Goal: Entertainment & Leisure: Consume media (video, audio)

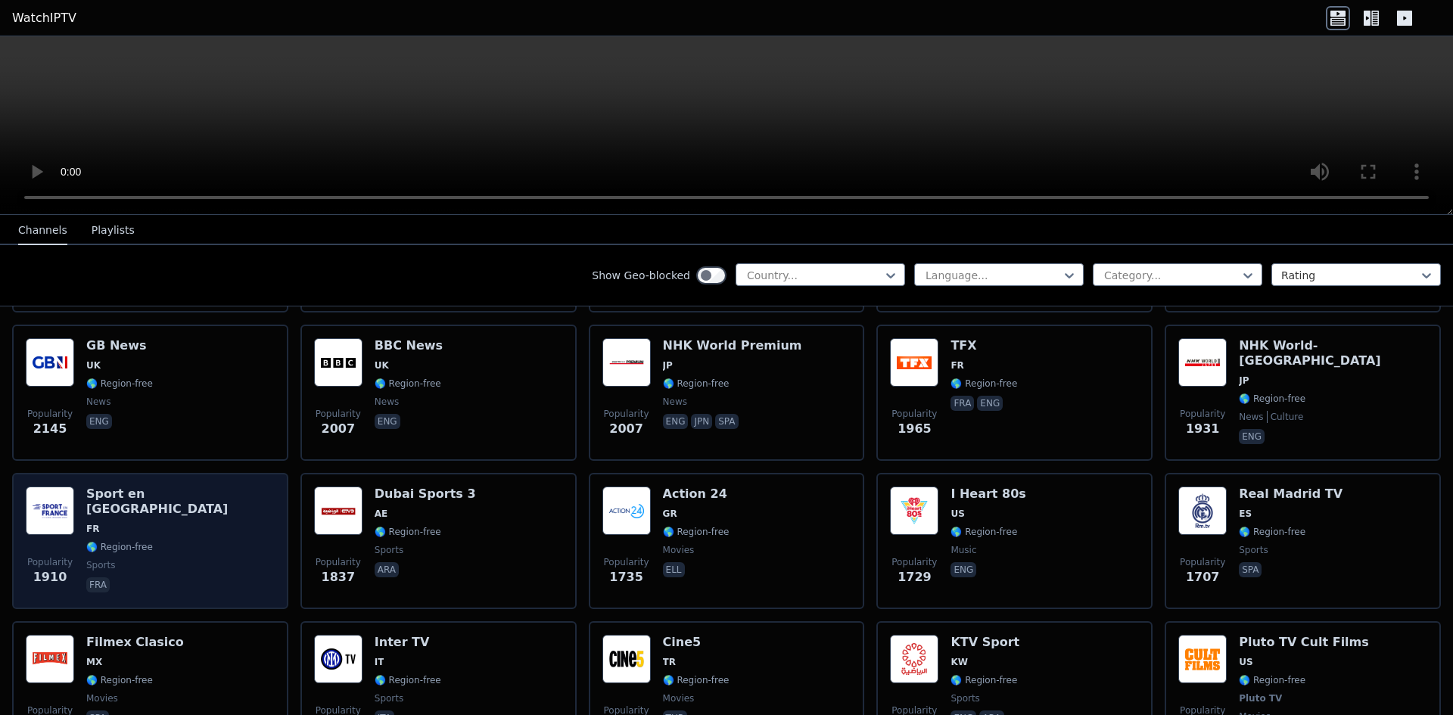
scroll to position [908, 0]
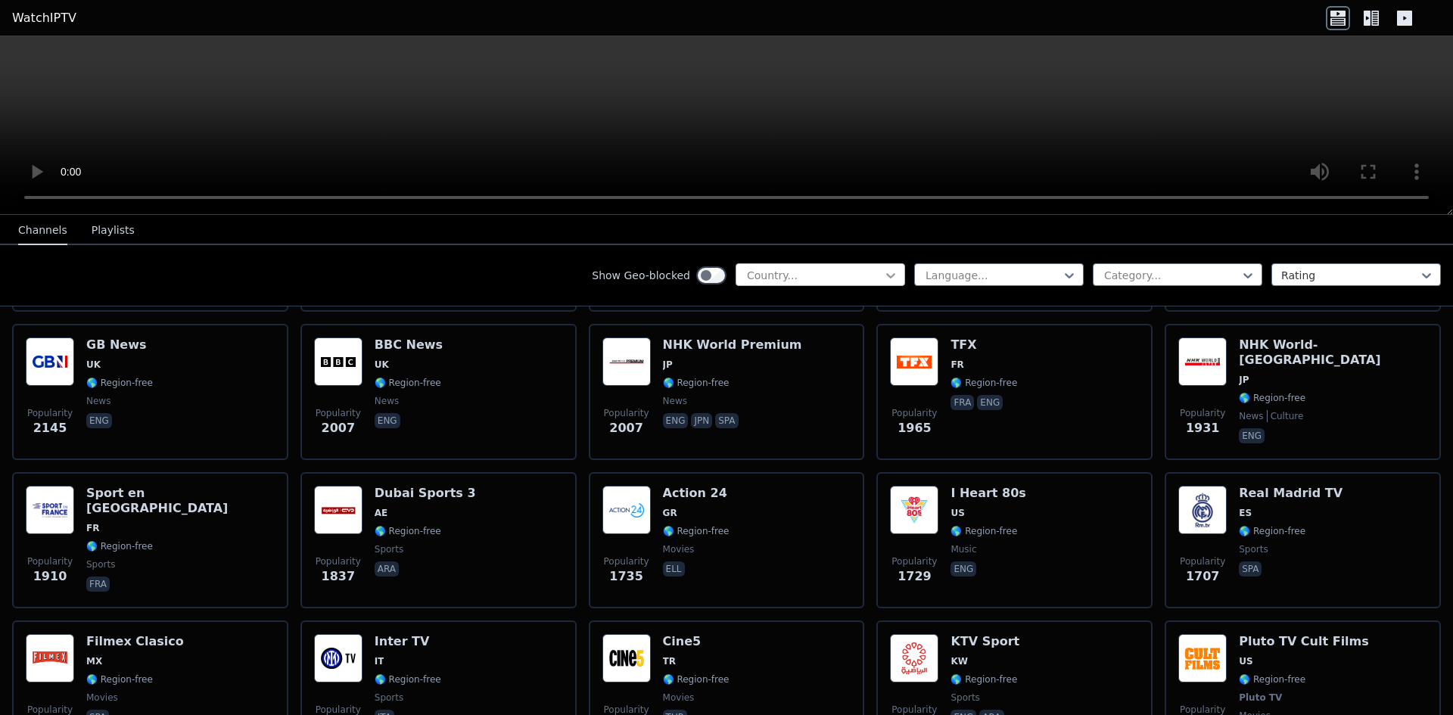
click at [883, 278] on icon at bounding box center [890, 275] width 15 height 15
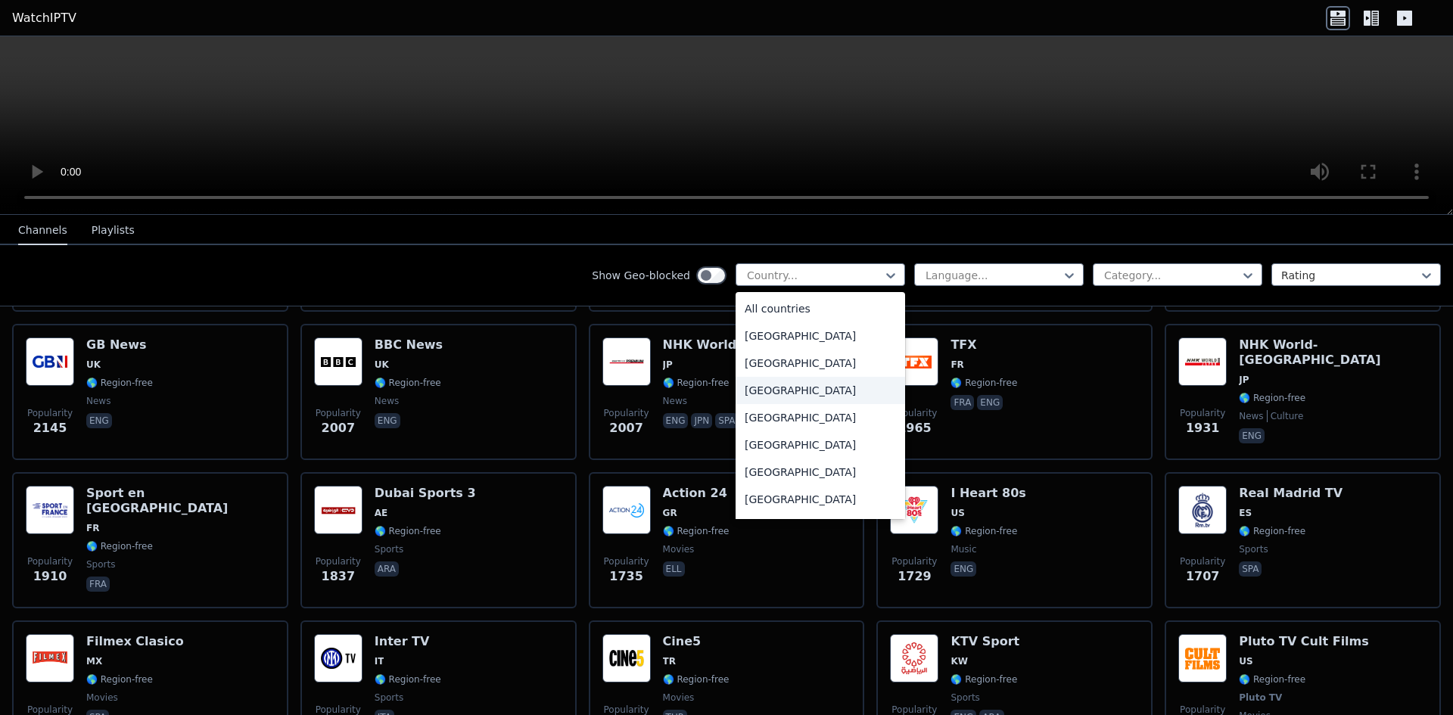
click at [768, 397] on div "[GEOGRAPHIC_DATA]" at bounding box center [821, 390] width 170 height 27
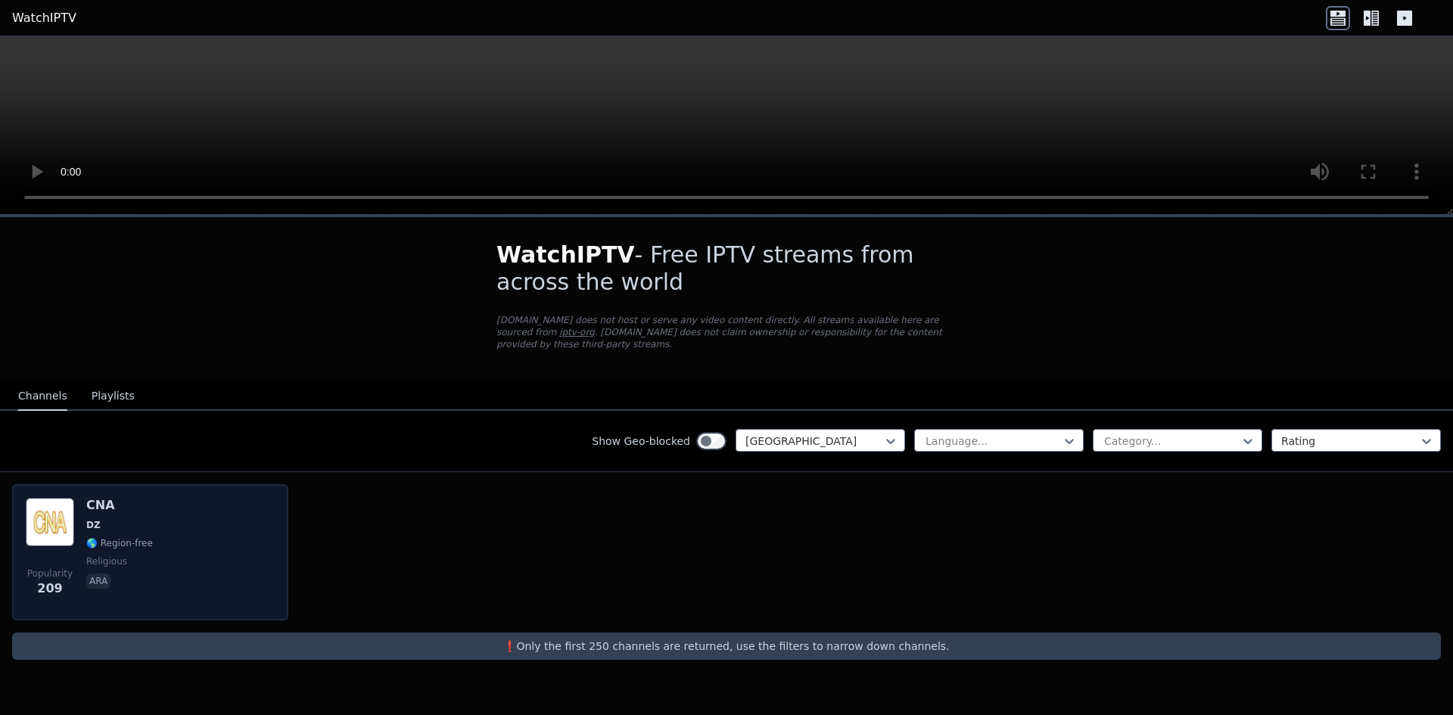
click at [213, 523] on div "Popularity 209 CNA DZ 🌎 Region-free religious ara" at bounding box center [150, 552] width 249 height 109
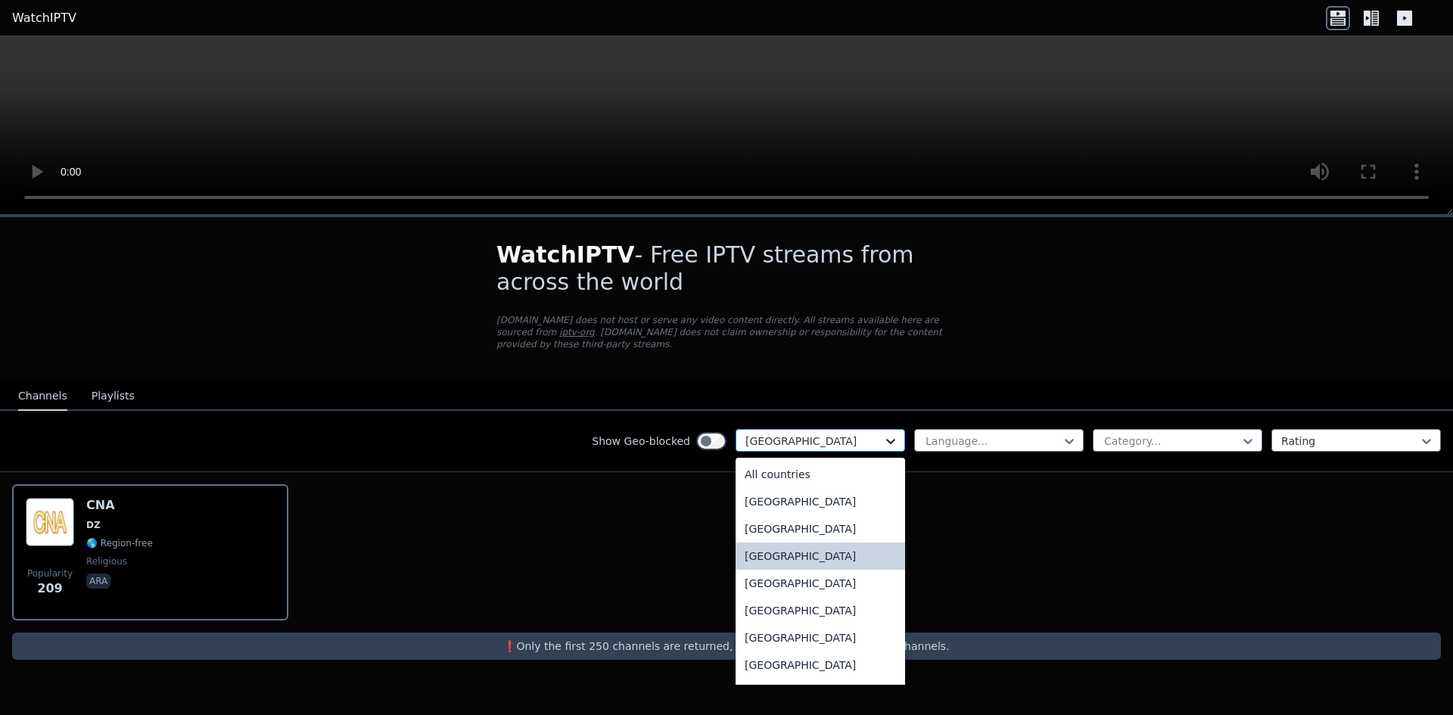
click at [884, 436] on icon at bounding box center [890, 441] width 15 height 15
click at [854, 462] on div "All countries" at bounding box center [821, 474] width 170 height 27
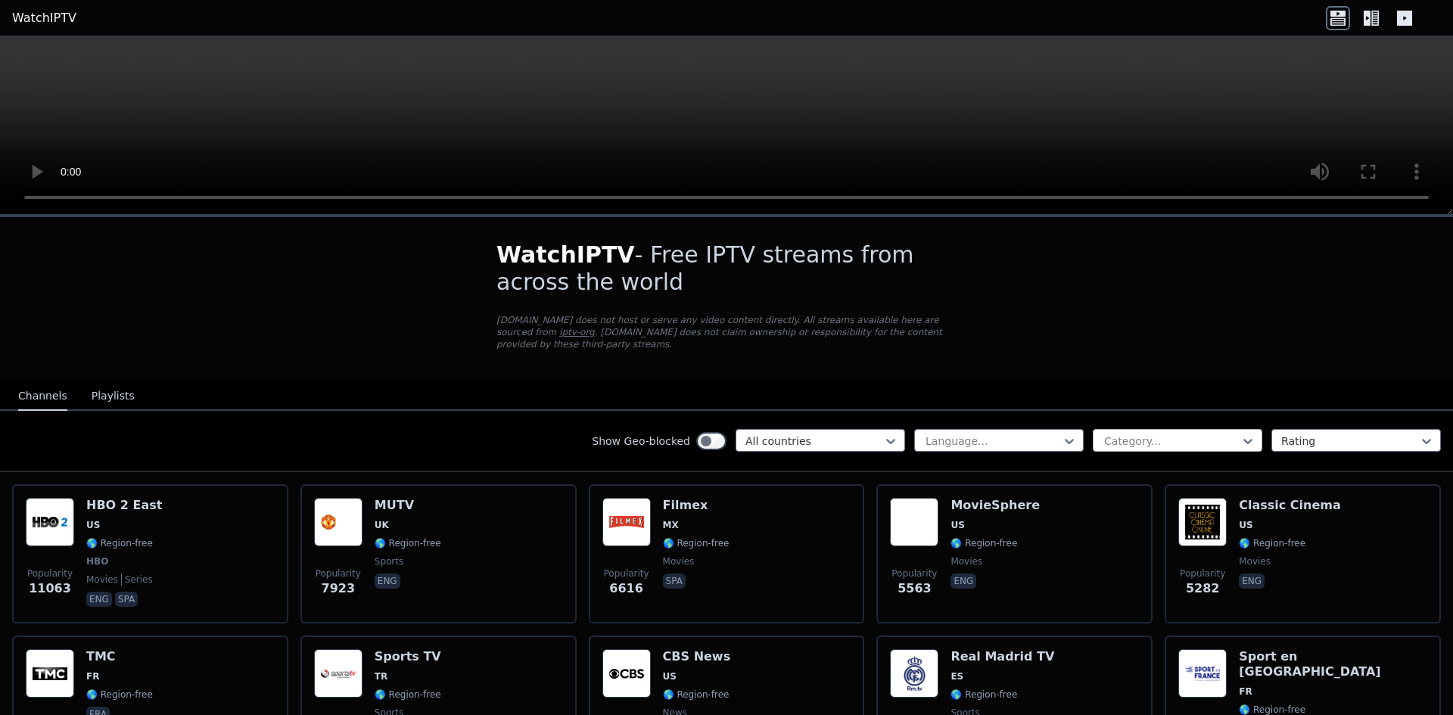
click at [1226, 434] on div at bounding box center [1172, 441] width 138 height 15
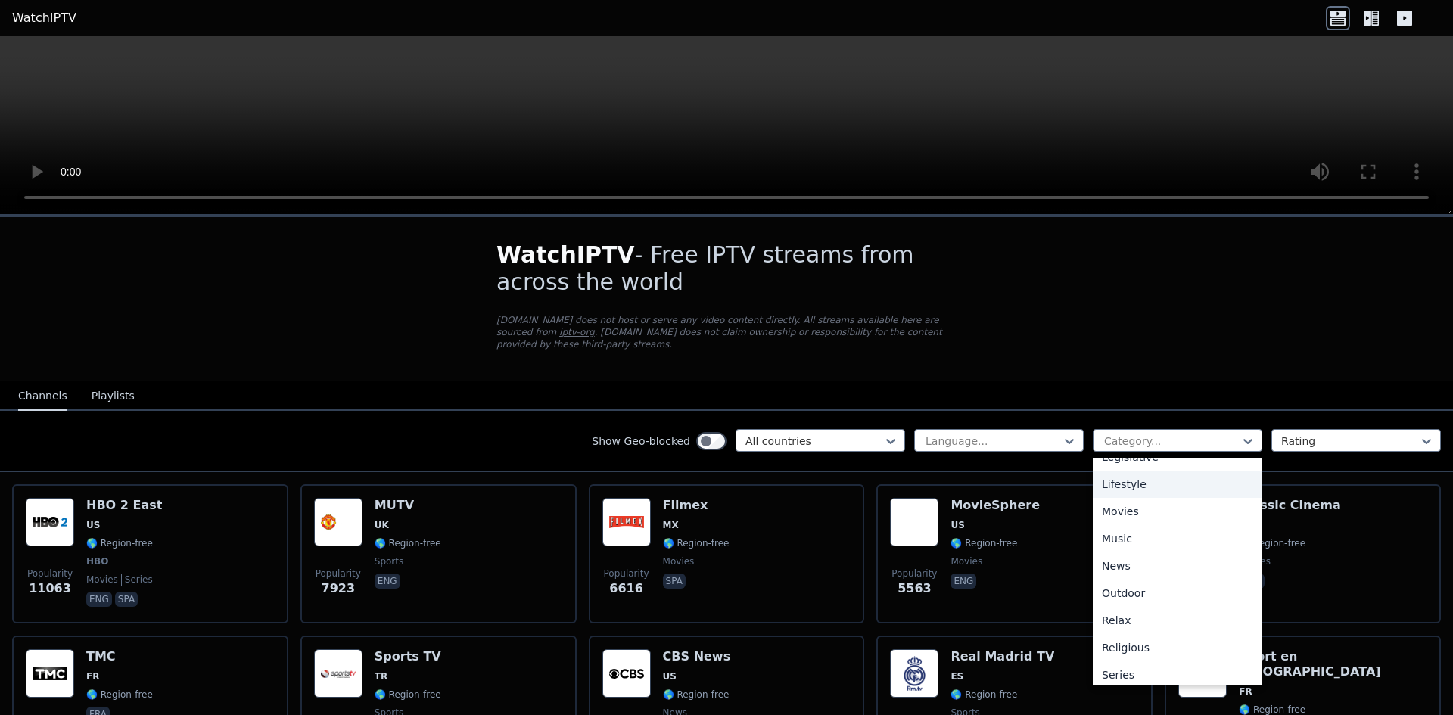
scroll to position [378, 0]
click at [1147, 495] on div "Movies" at bounding box center [1178, 504] width 170 height 27
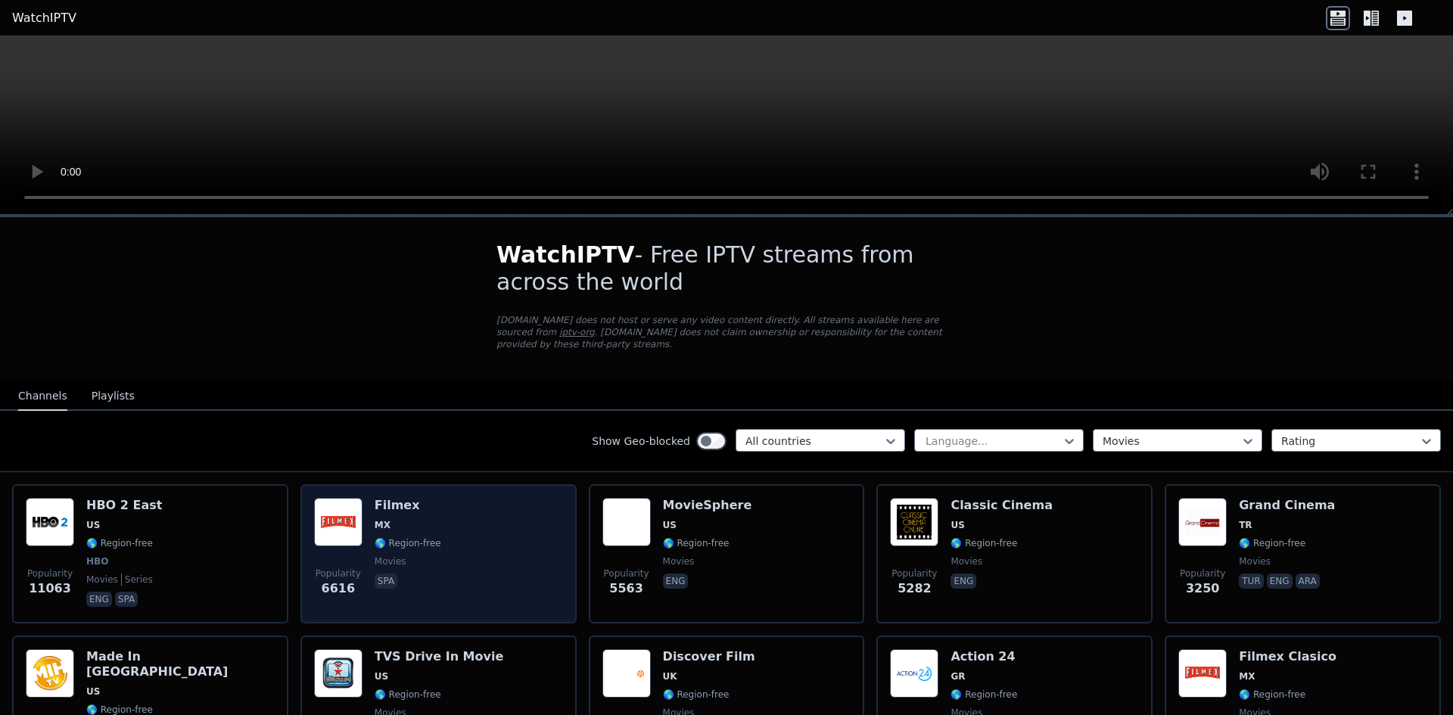
click at [534, 514] on div "Popularity 6616 Filmex MX 🌎 Region-free movies spa" at bounding box center [438, 554] width 249 height 112
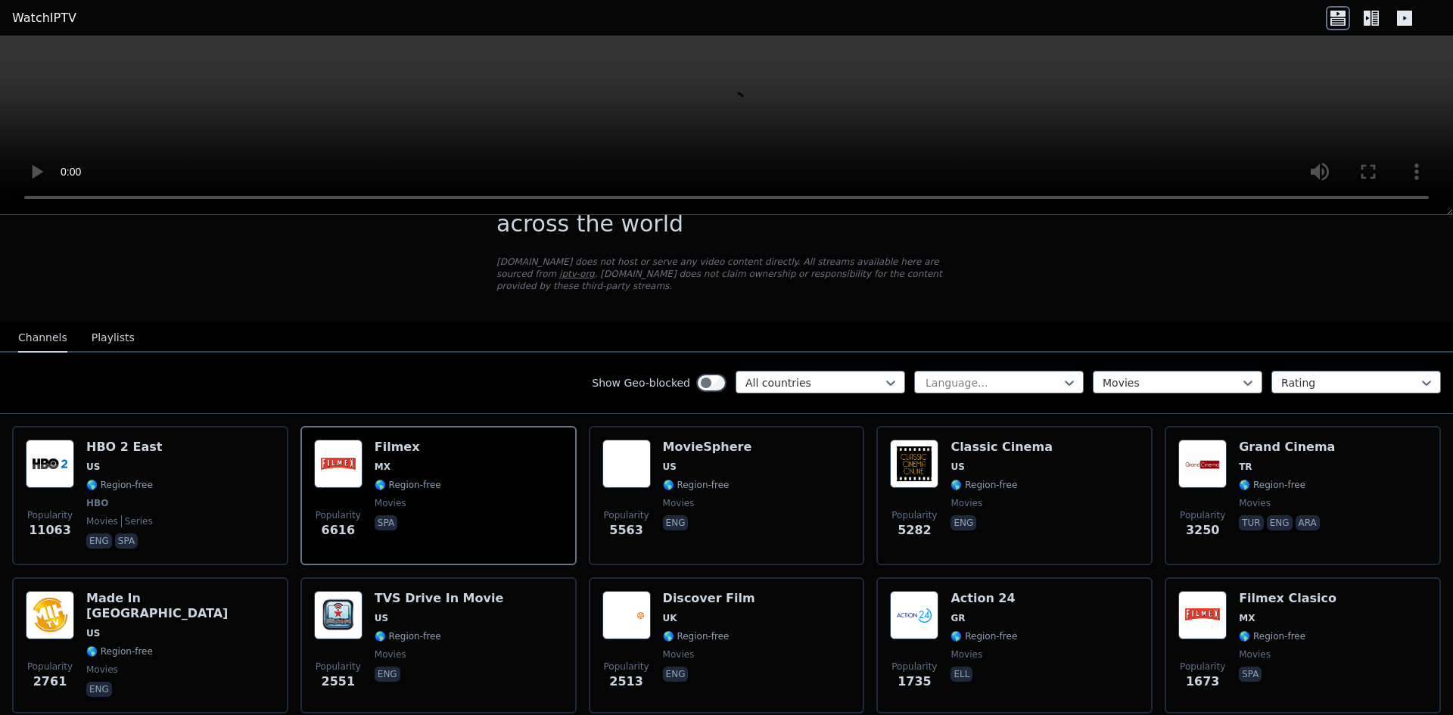
scroll to position [76, 0]
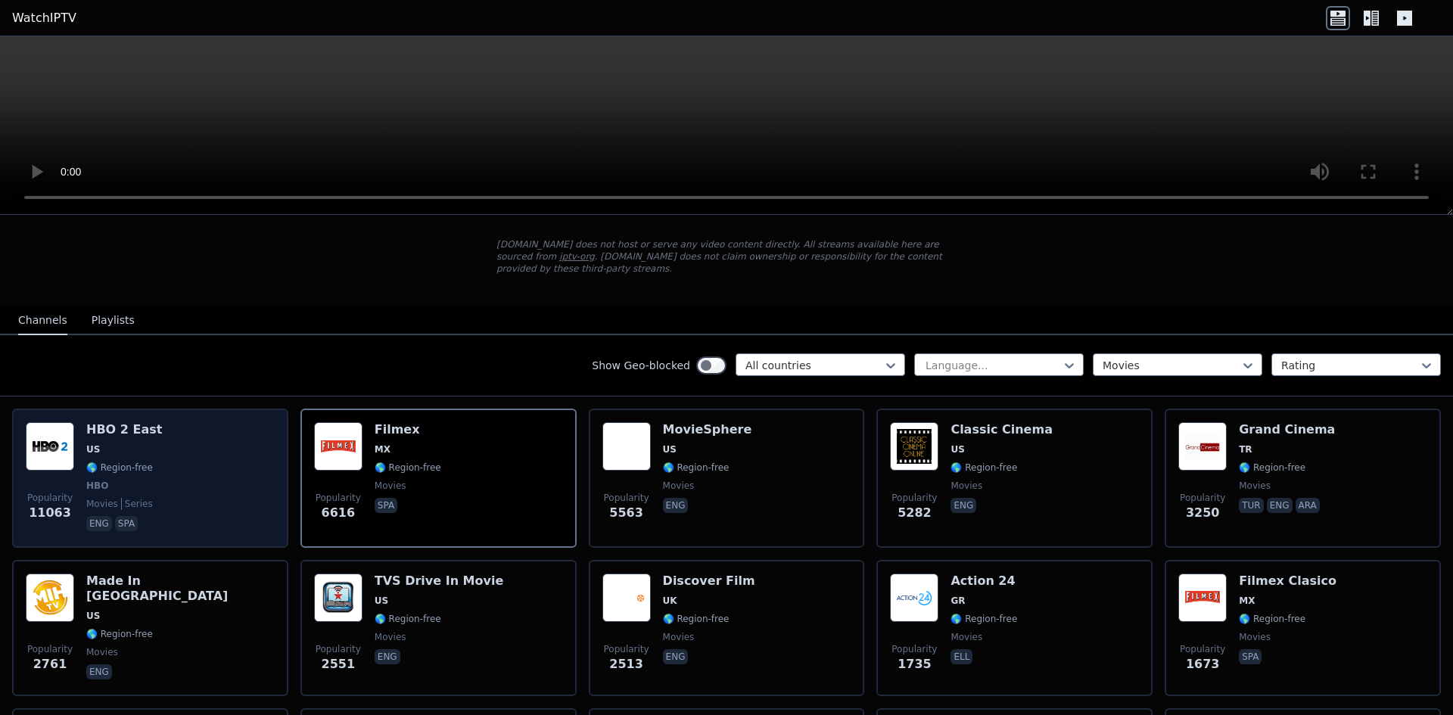
click at [218, 471] on div "Popularity 11063 HBO 2 East US 🌎 Region-free HBO movies series eng spa" at bounding box center [150, 478] width 249 height 112
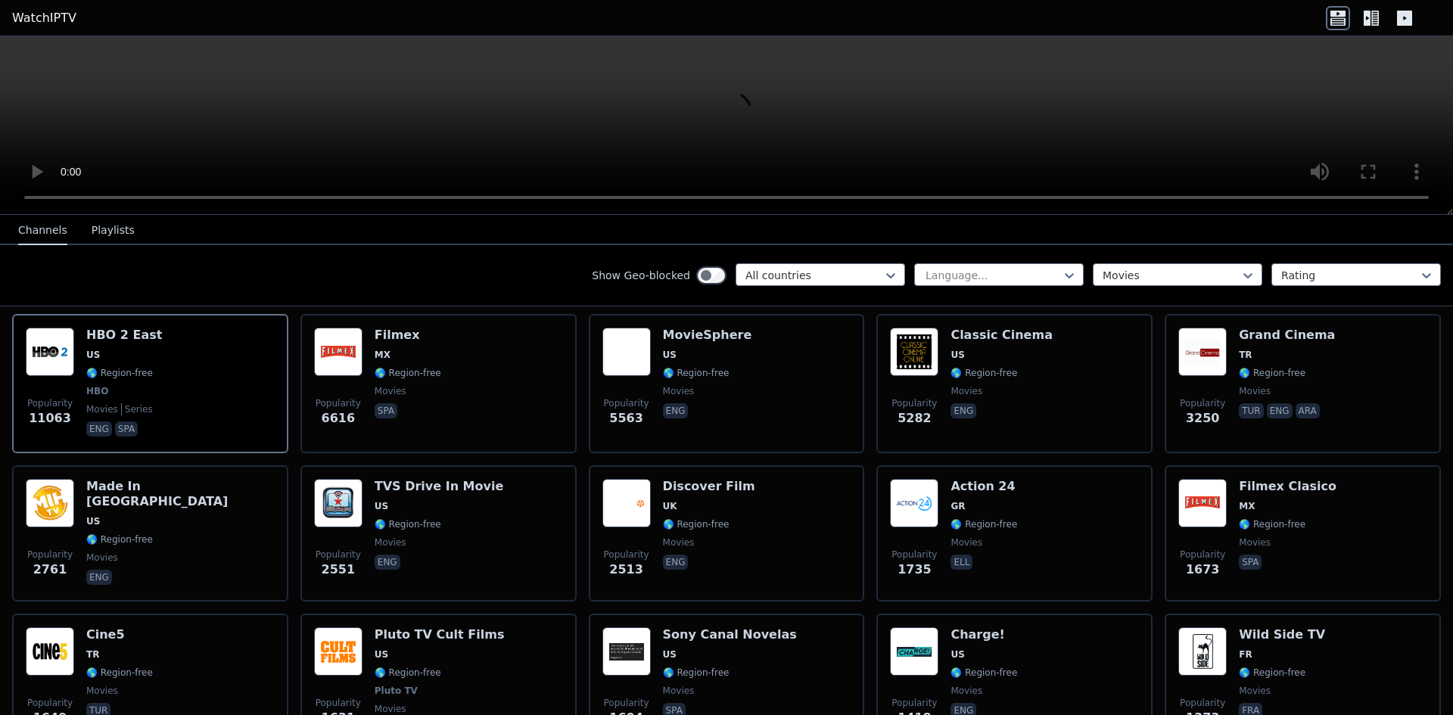
scroll to position [0, 0]
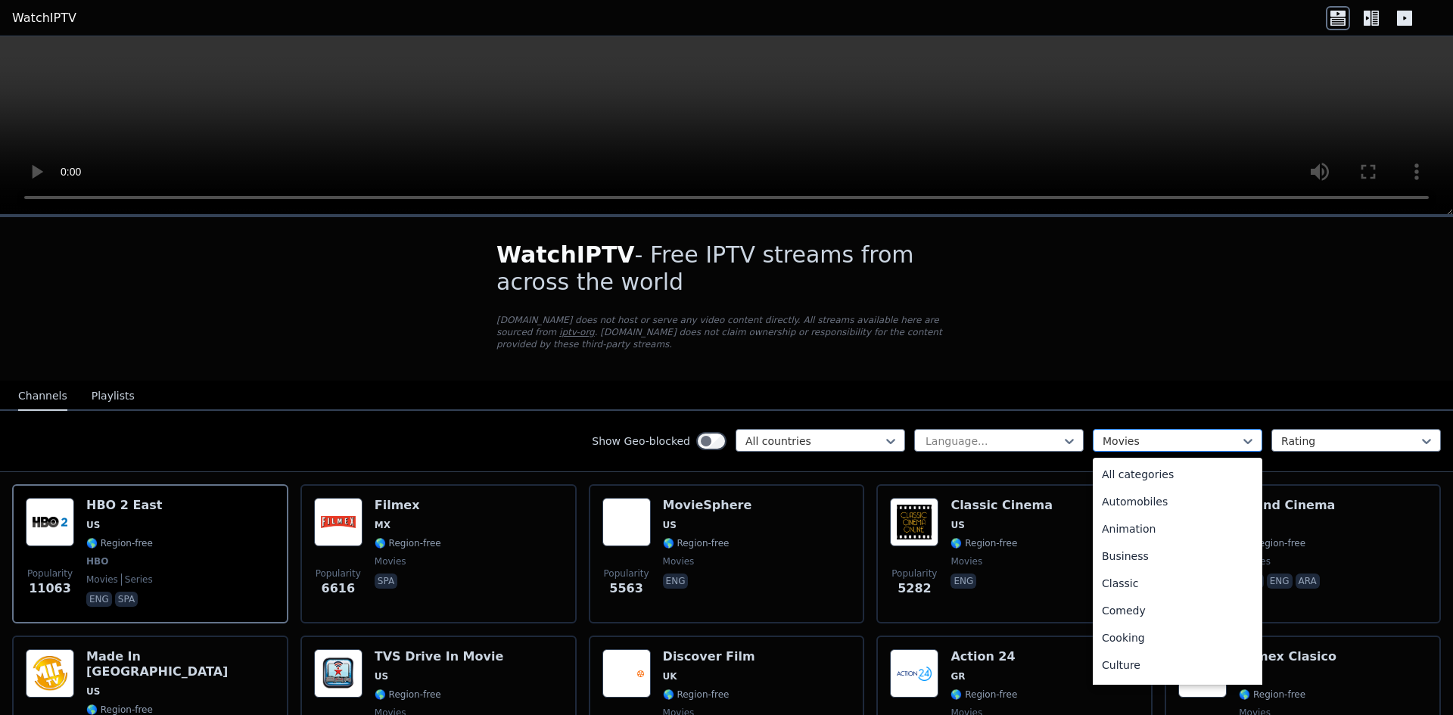
click at [1189, 434] on div at bounding box center [1172, 441] width 138 height 15
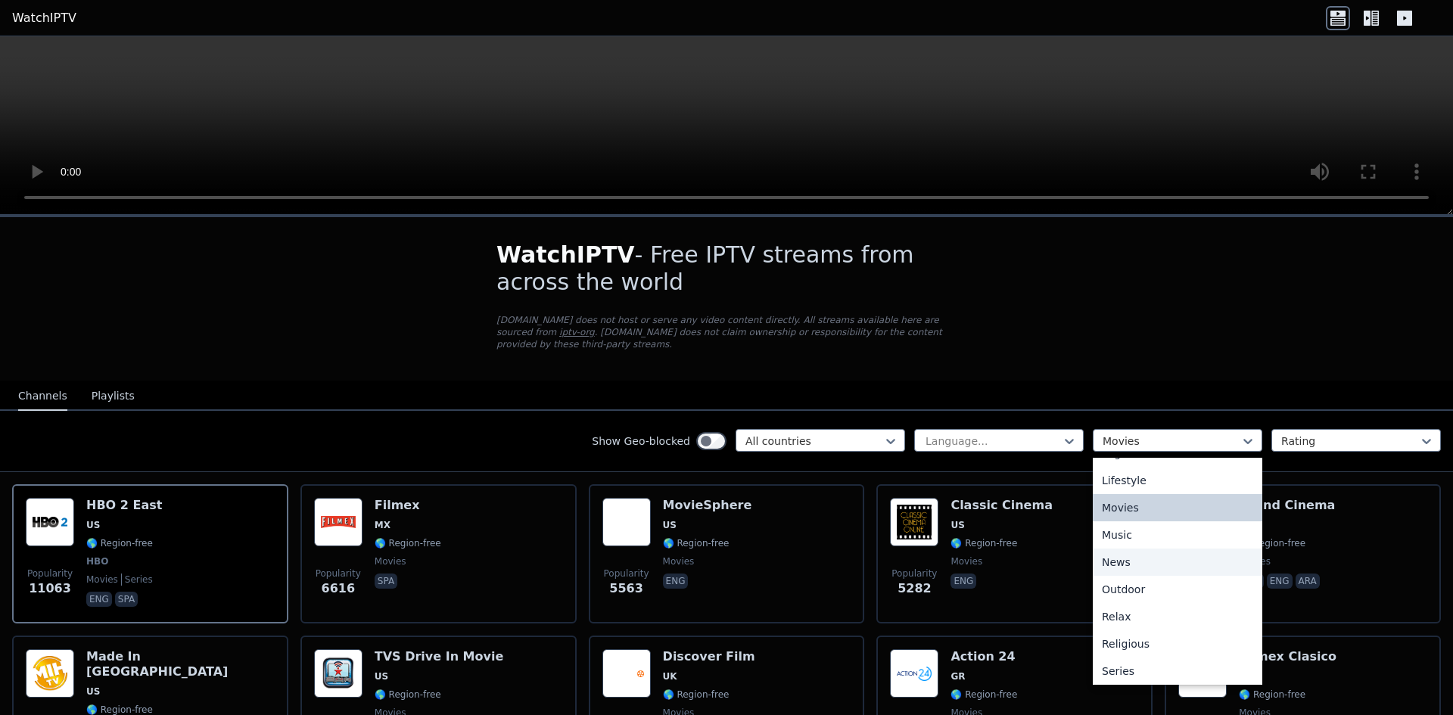
scroll to position [515, 0]
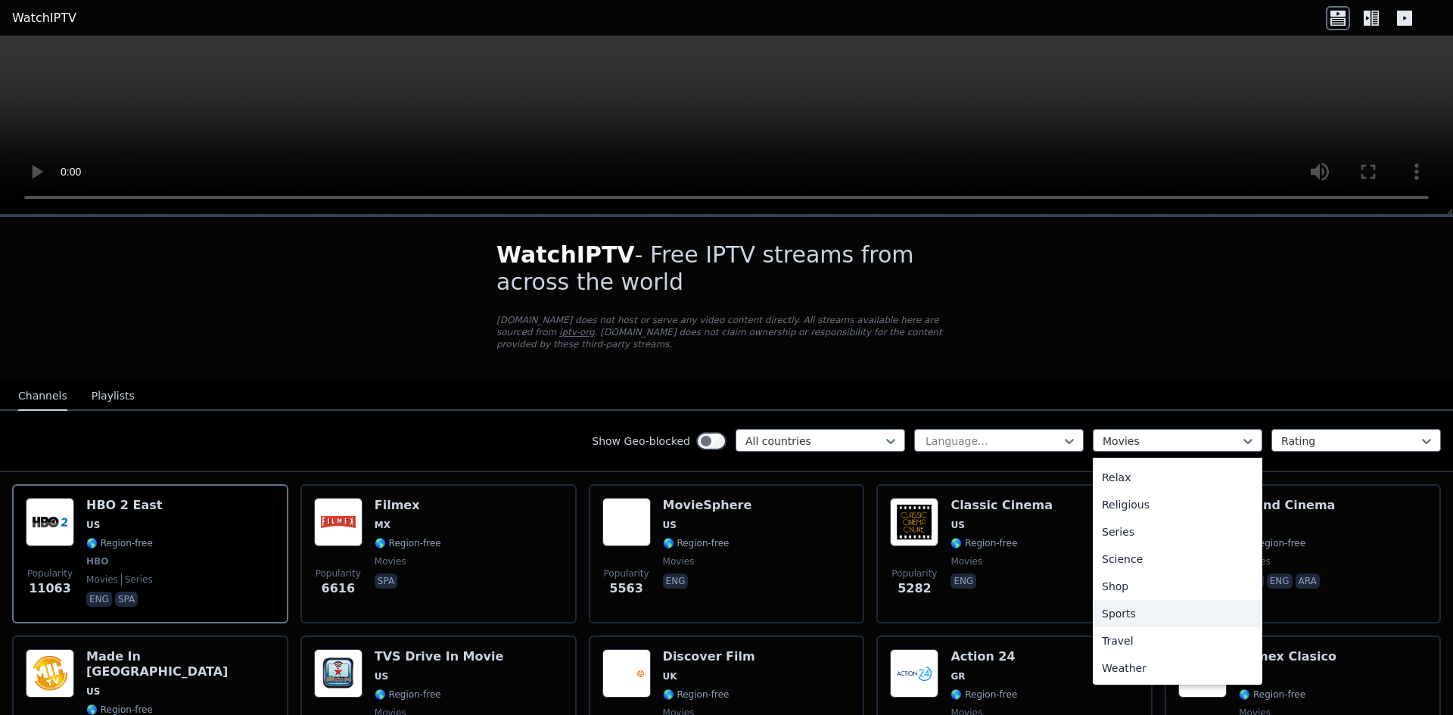
click at [1150, 603] on div "Sports" at bounding box center [1178, 613] width 170 height 27
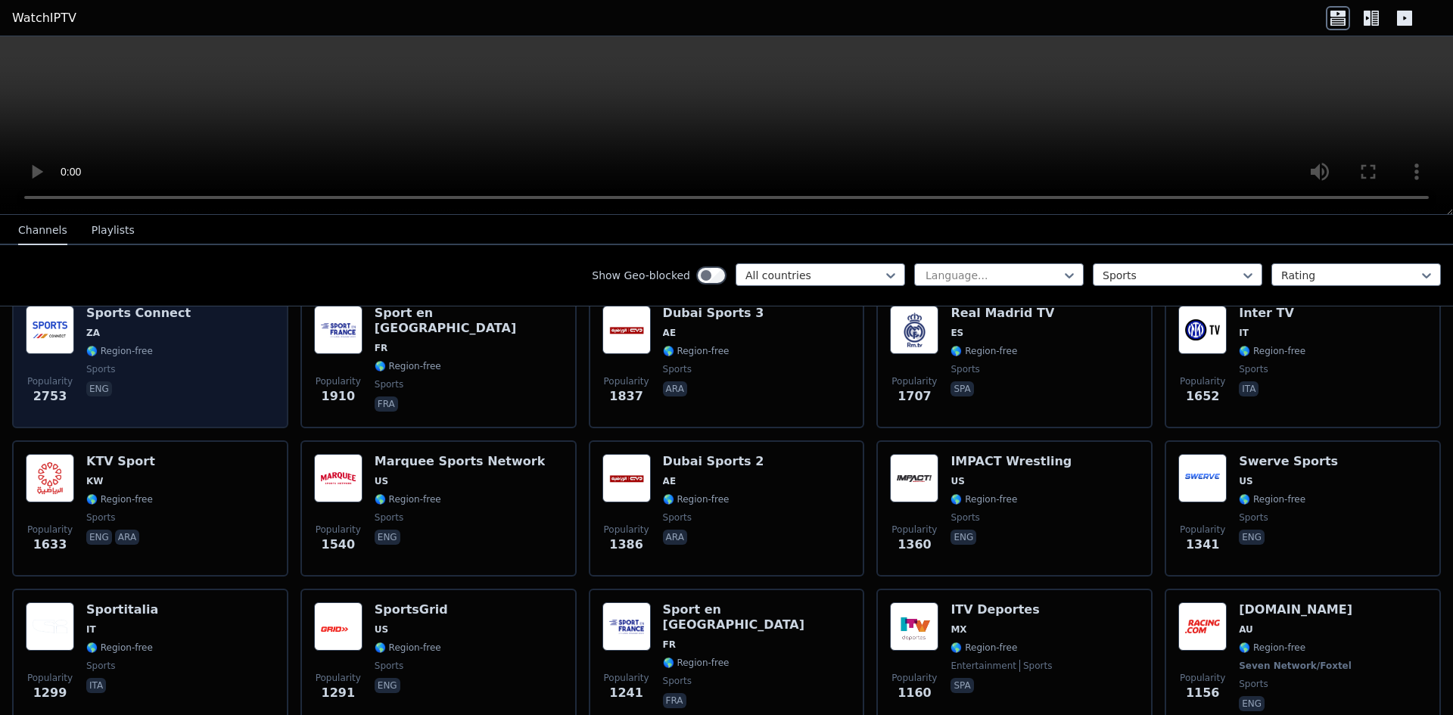
scroll to position [303, 0]
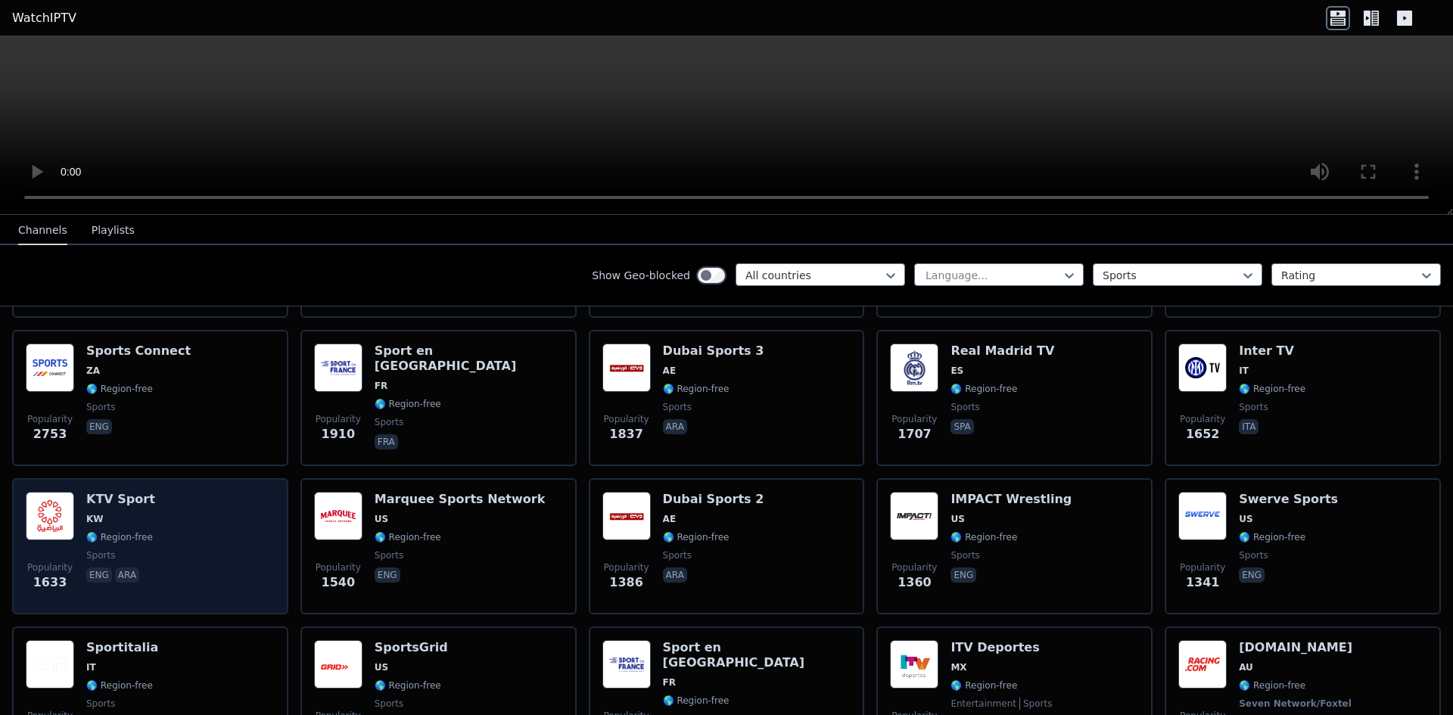
click at [232, 529] on div "Popularity 1633 KTV Sport KW 🌎 Region-free sports eng ara" at bounding box center [150, 546] width 249 height 109
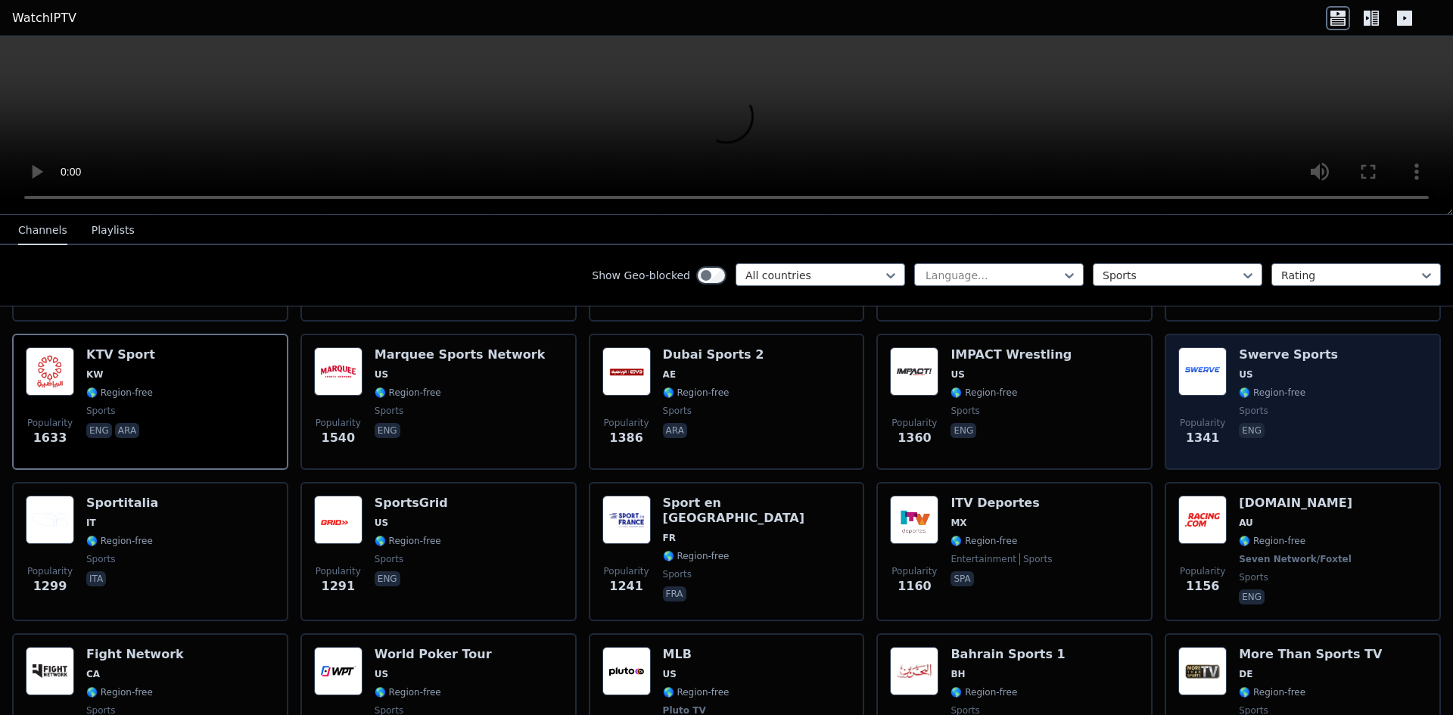
scroll to position [454, 0]
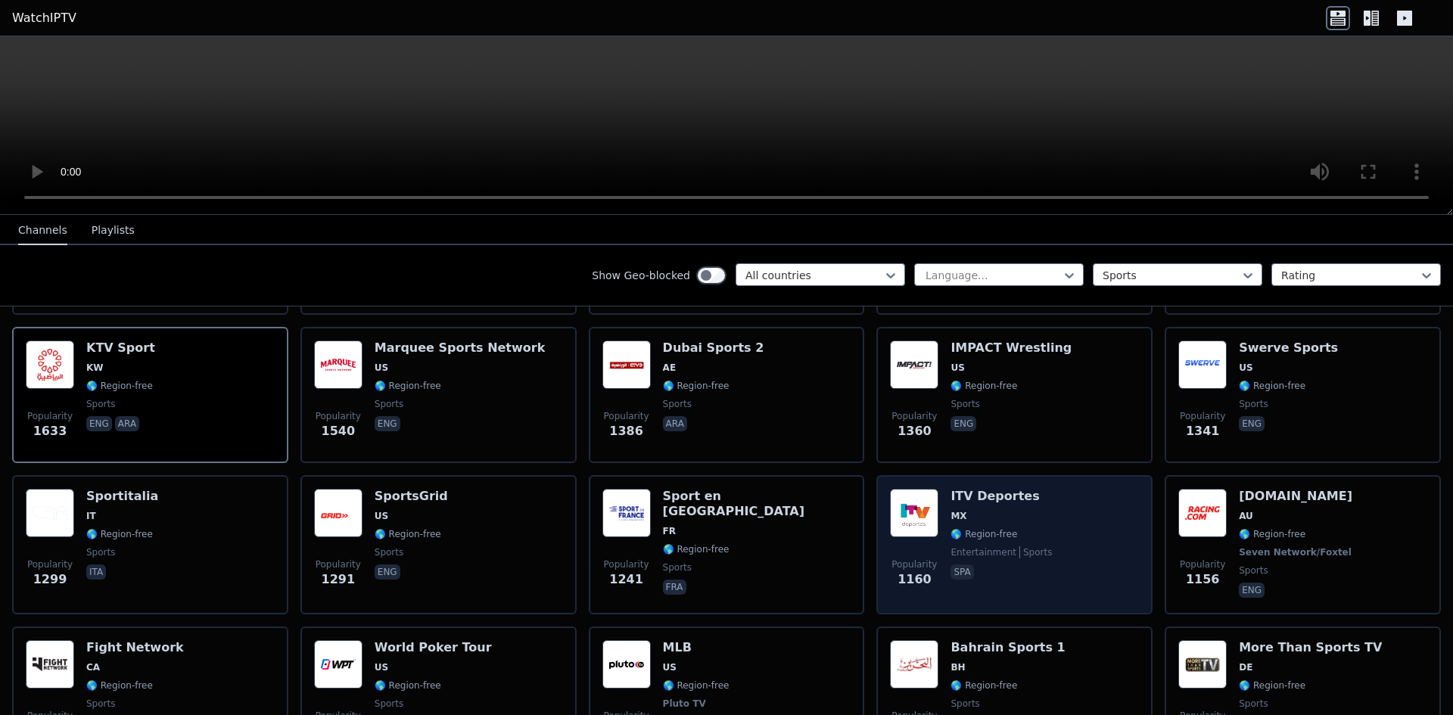
click at [1066, 526] on div "Popularity 1160 ITV Deportes MX 🌎 Region-free entertainment sports spa" at bounding box center [1014, 545] width 249 height 112
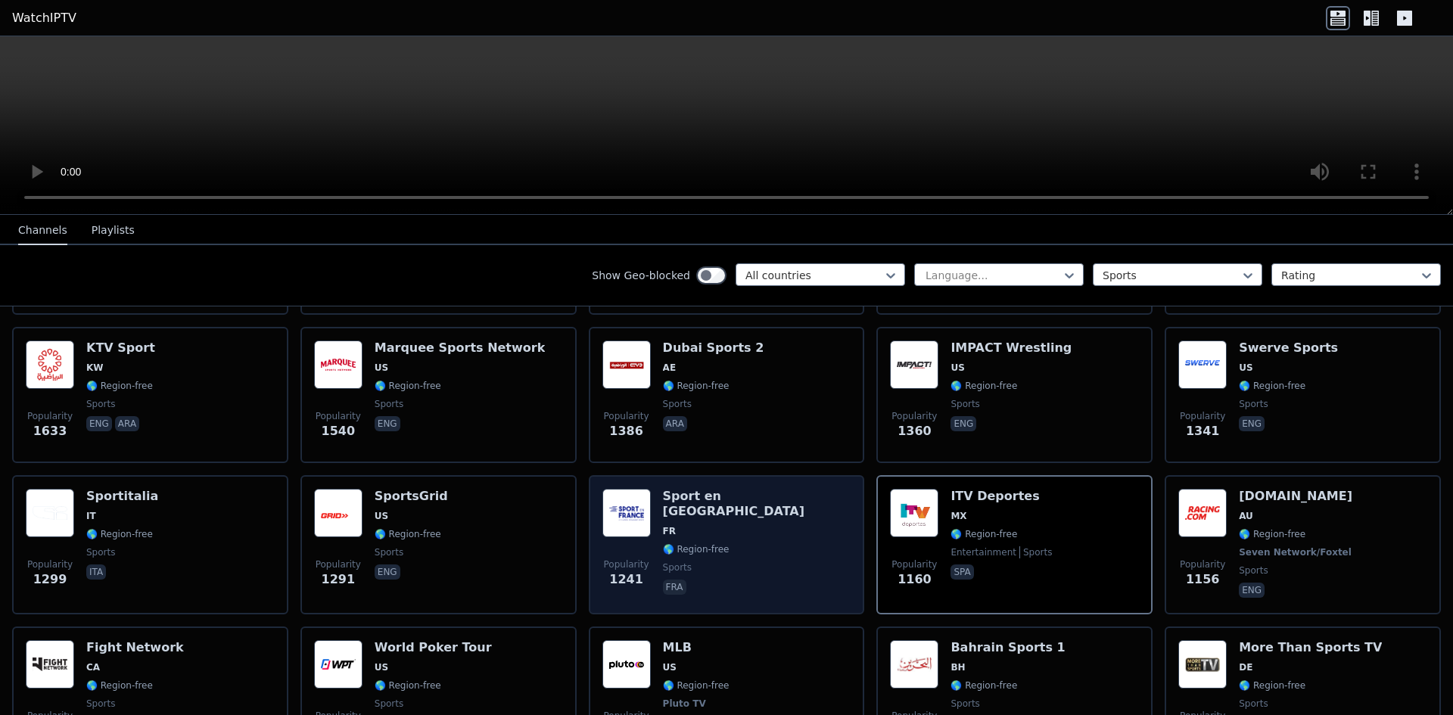
click at [764, 540] on div "Popularity 1241 Sport en [GEOGRAPHIC_DATA] FR 🌎 Region-free sports fra" at bounding box center [726, 545] width 249 height 112
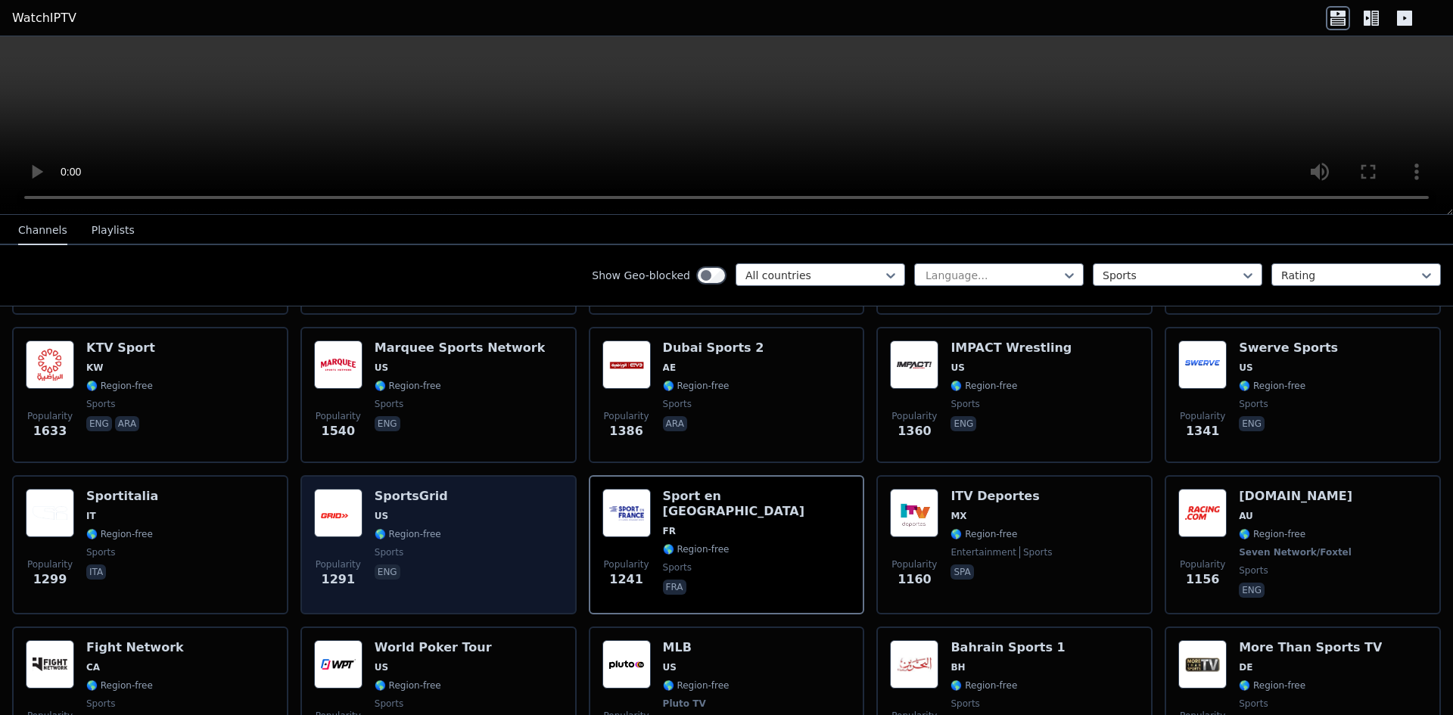
click at [517, 537] on div "Popularity 1291 SportsGrid US 🌎 Region-free sports eng" at bounding box center [438, 545] width 249 height 112
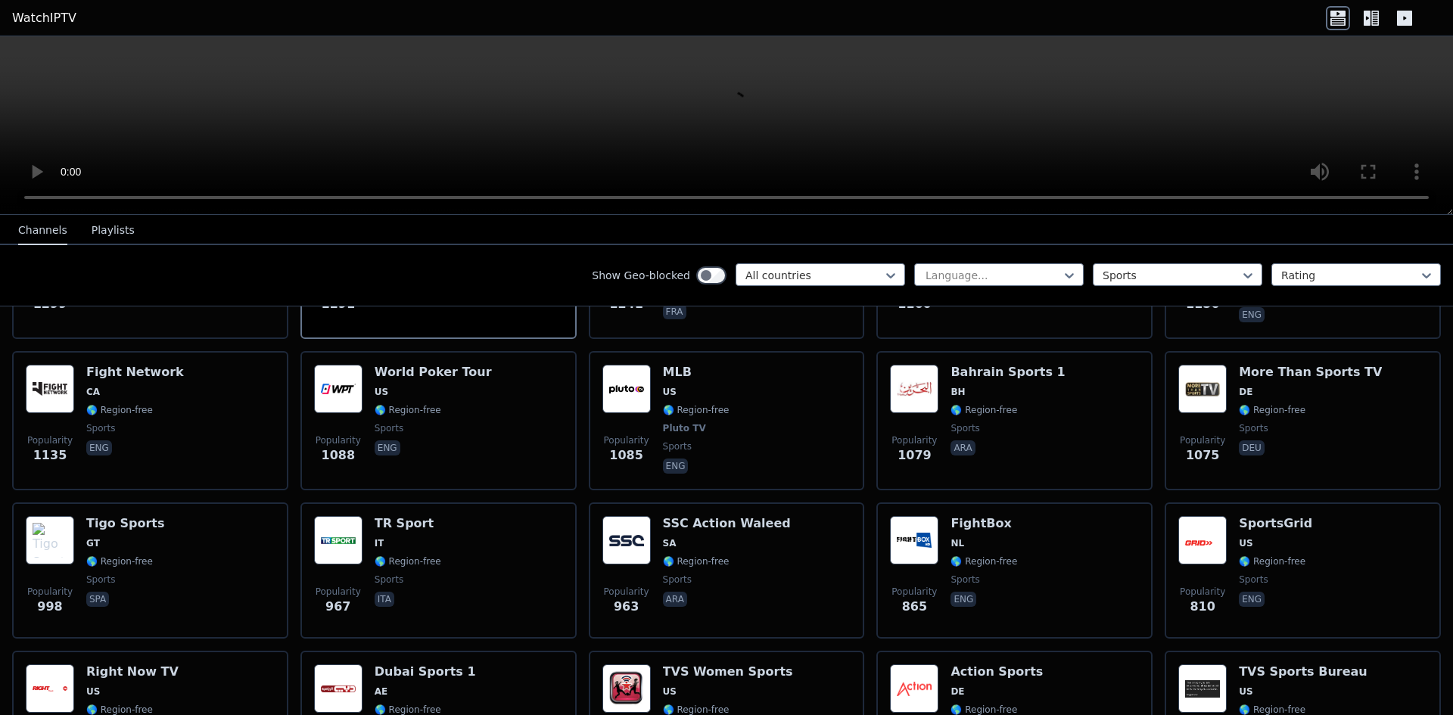
scroll to position [757, 0]
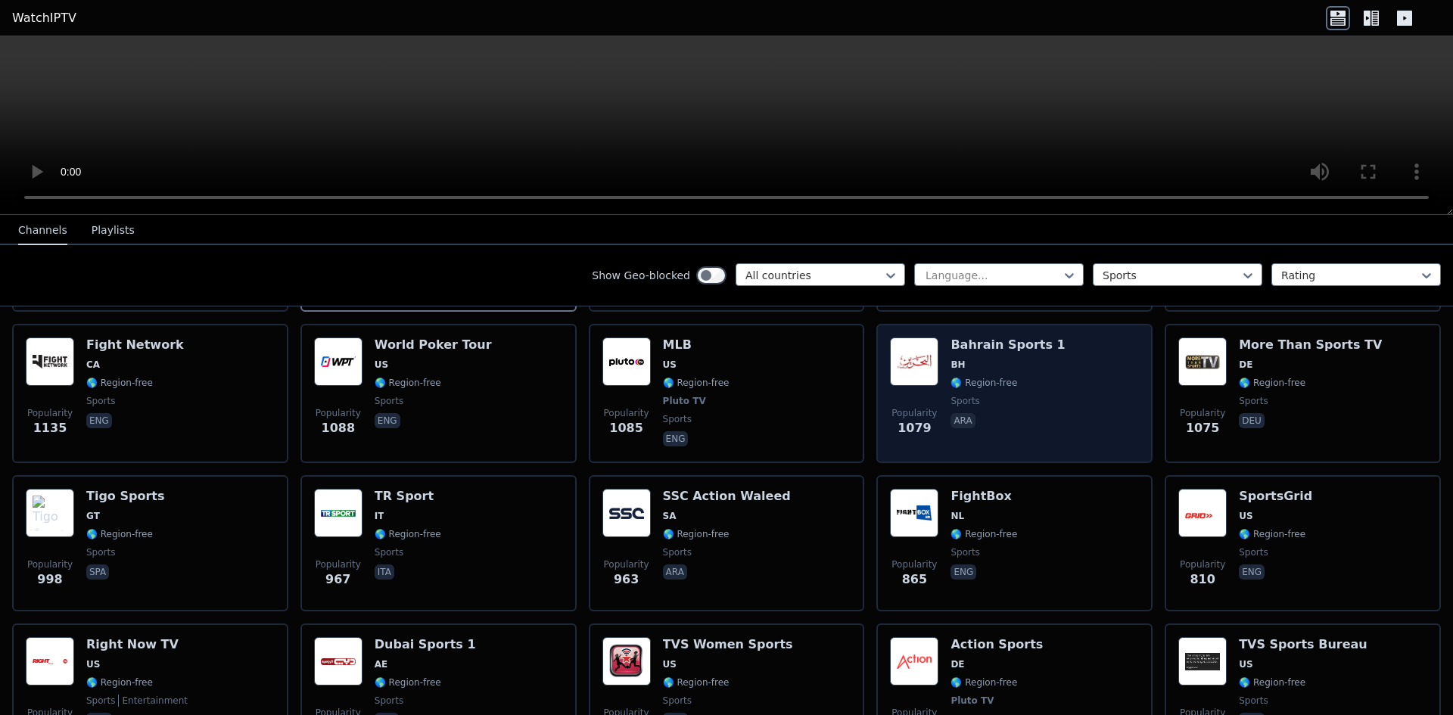
click at [1083, 397] on div "Popularity 1079 Bahrain Sports 1 BH 🌎 Region-free sports ara" at bounding box center [1014, 394] width 249 height 112
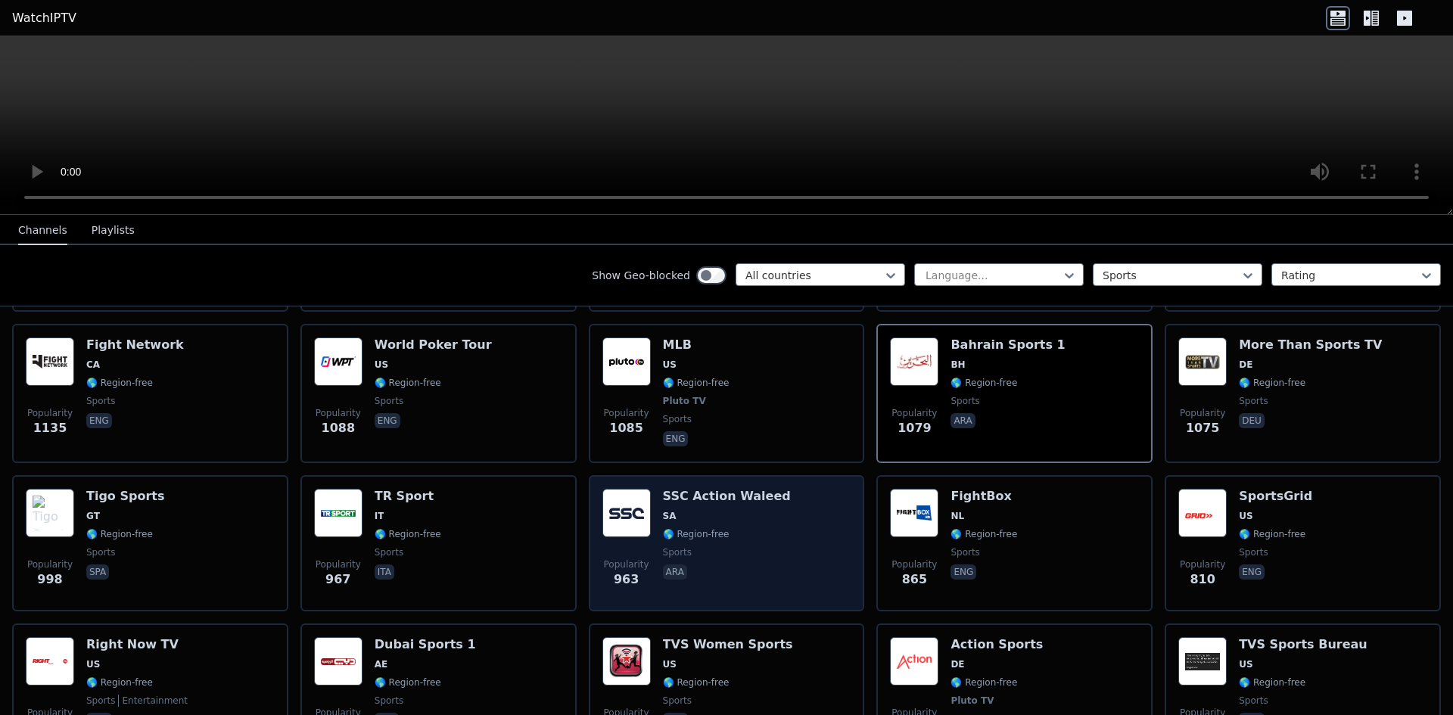
click at [797, 526] on div "Popularity 963 SSC Action Waleed SA 🌎 Region-free sports ara" at bounding box center [726, 543] width 249 height 109
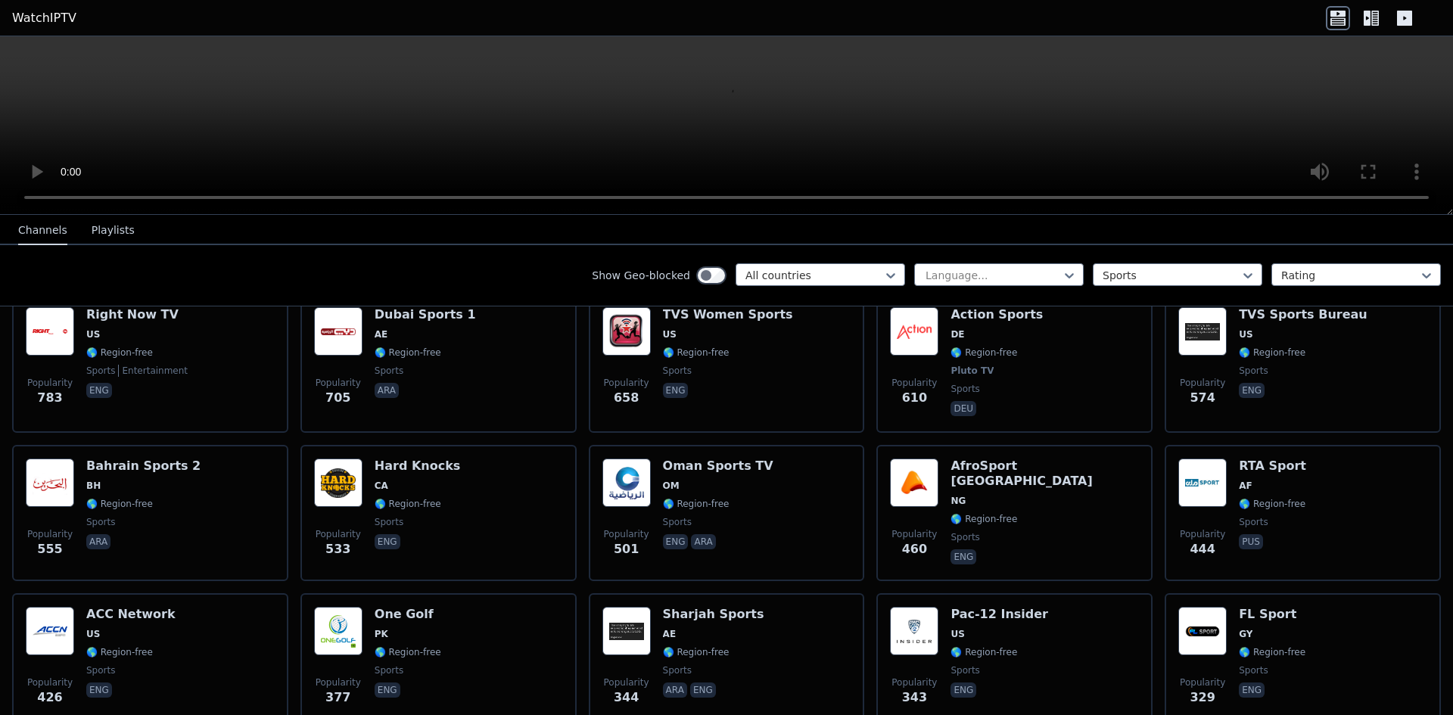
scroll to position [1060, 0]
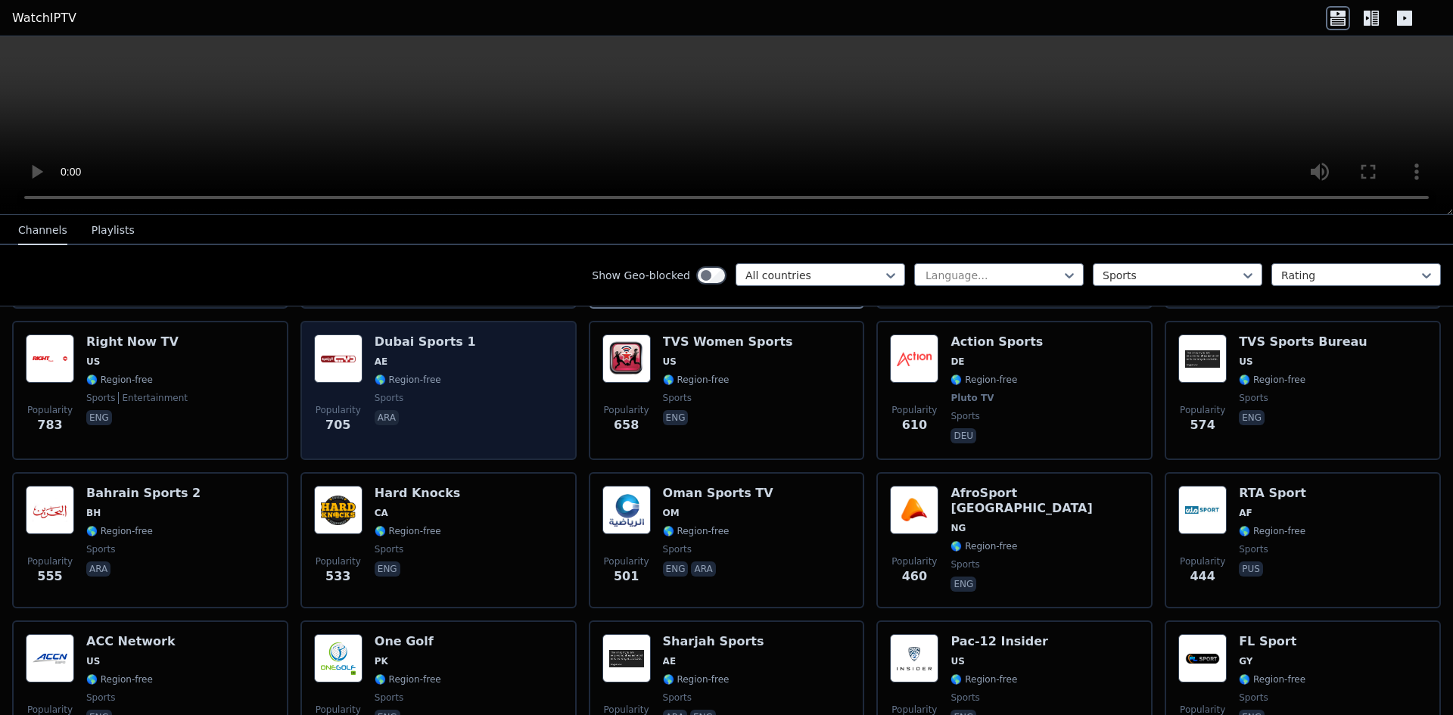
click at [504, 415] on div "Popularity 705 Dubai Sports 1 AE 🌎 Region-free sports ara" at bounding box center [438, 391] width 249 height 112
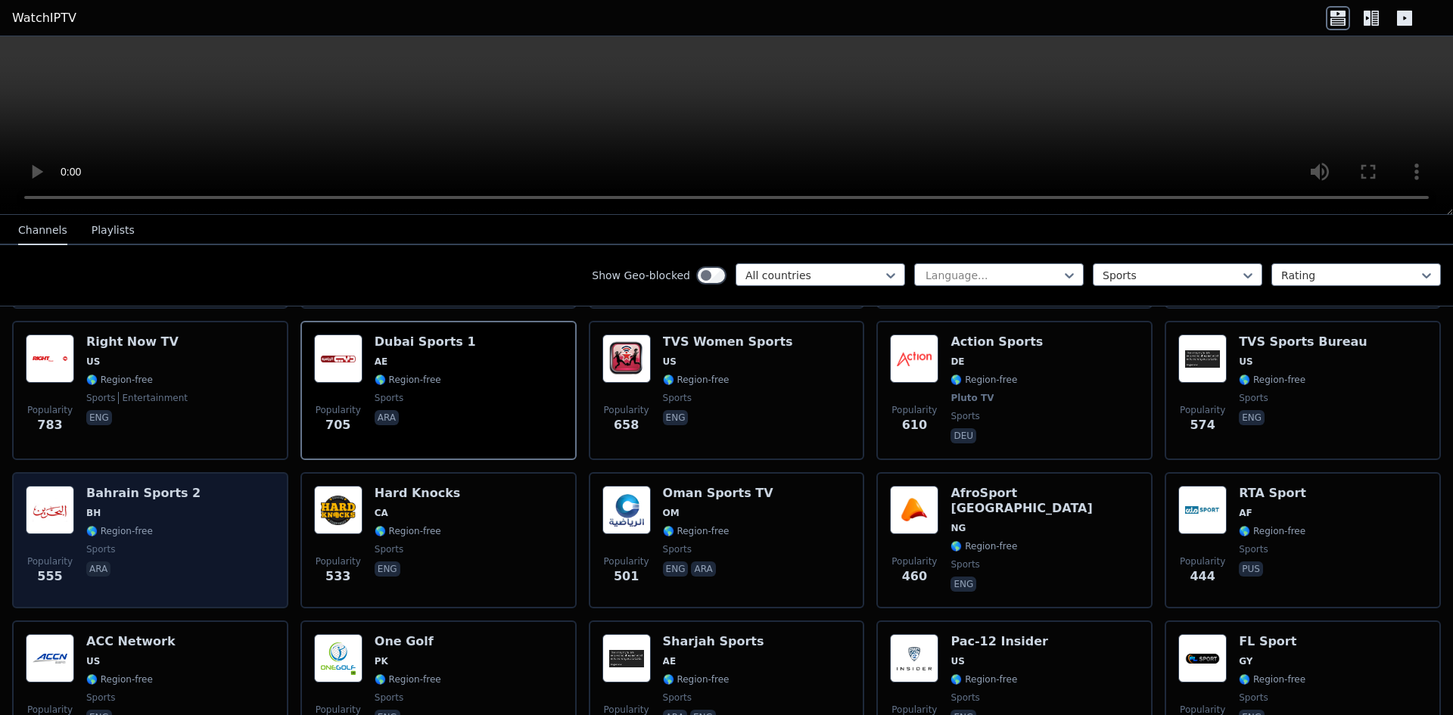
click at [224, 521] on div "Popularity 555 Bahrain Sports 2 BH 🌎 Region-free sports ara" at bounding box center [150, 540] width 249 height 109
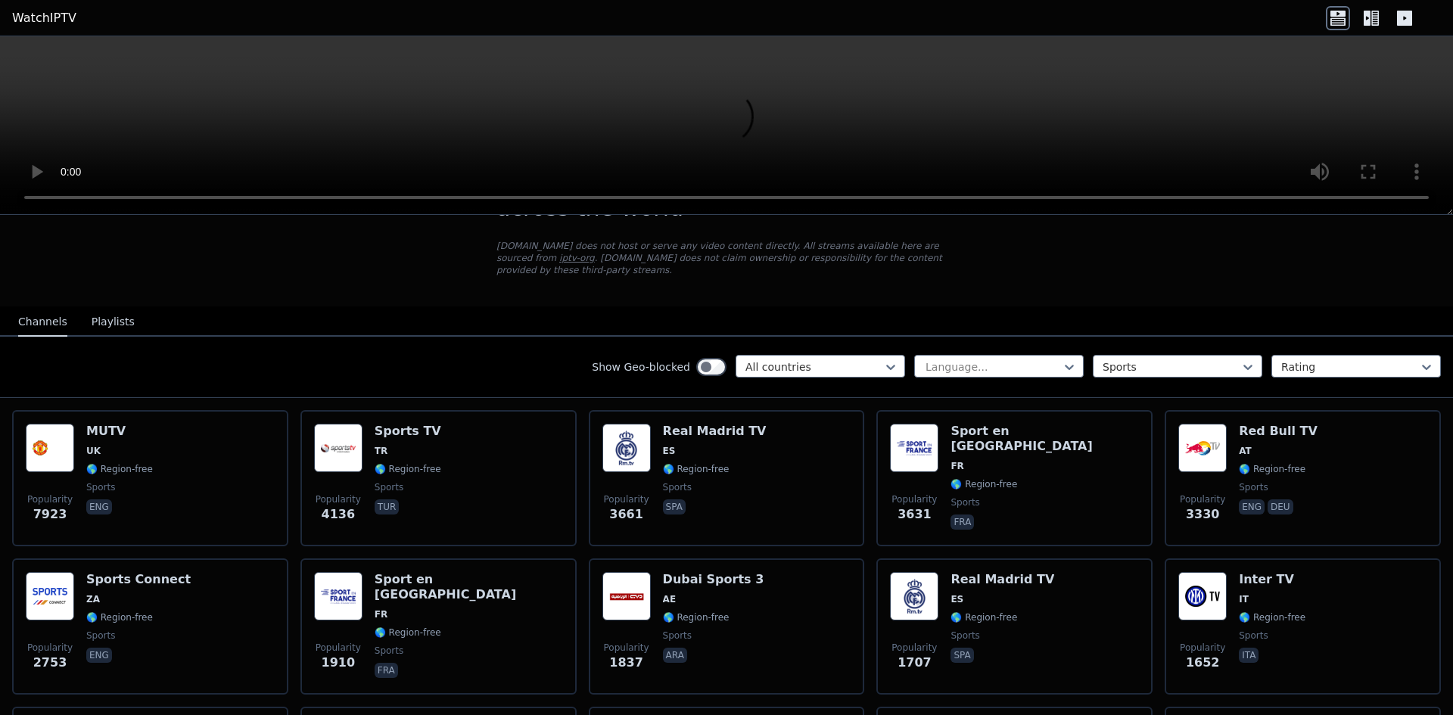
scroll to position [0, 0]
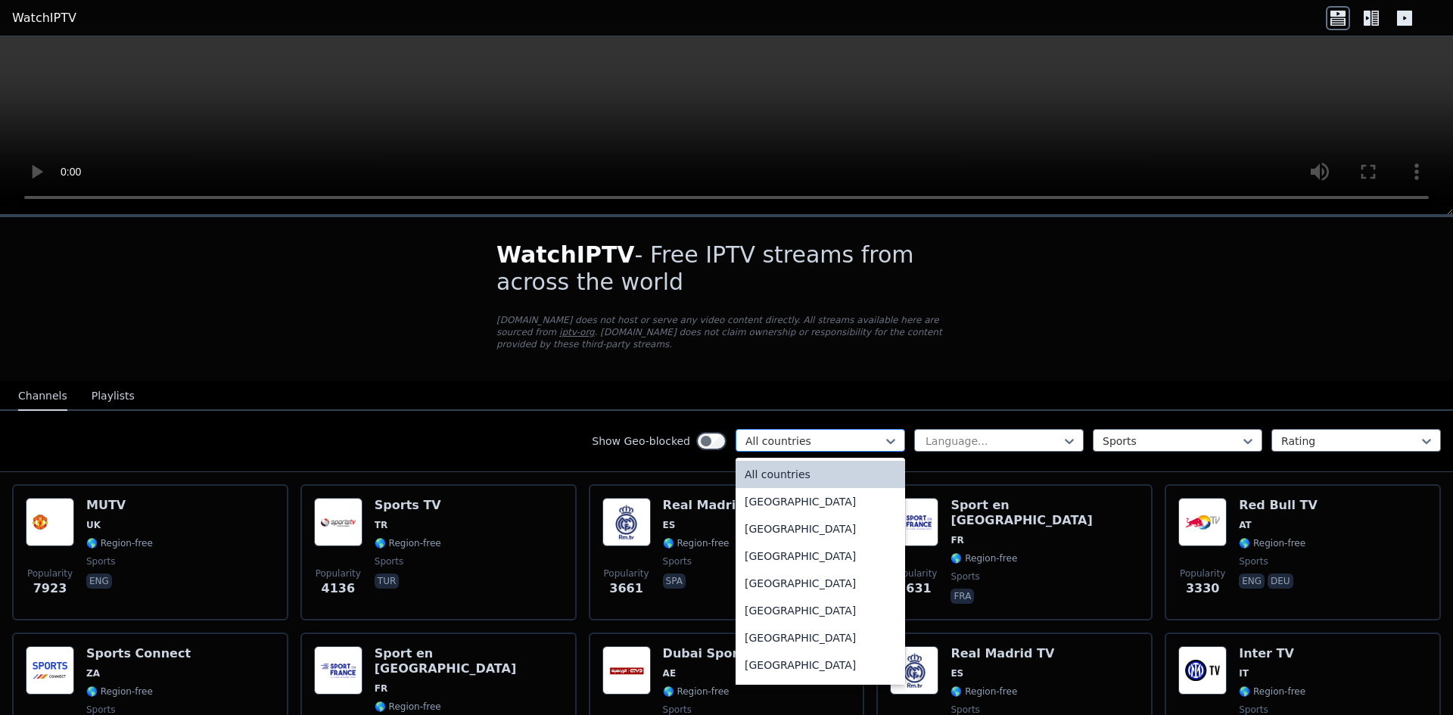
click at [809, 434] on div at bounding box center [814, 441] width 138 height 15
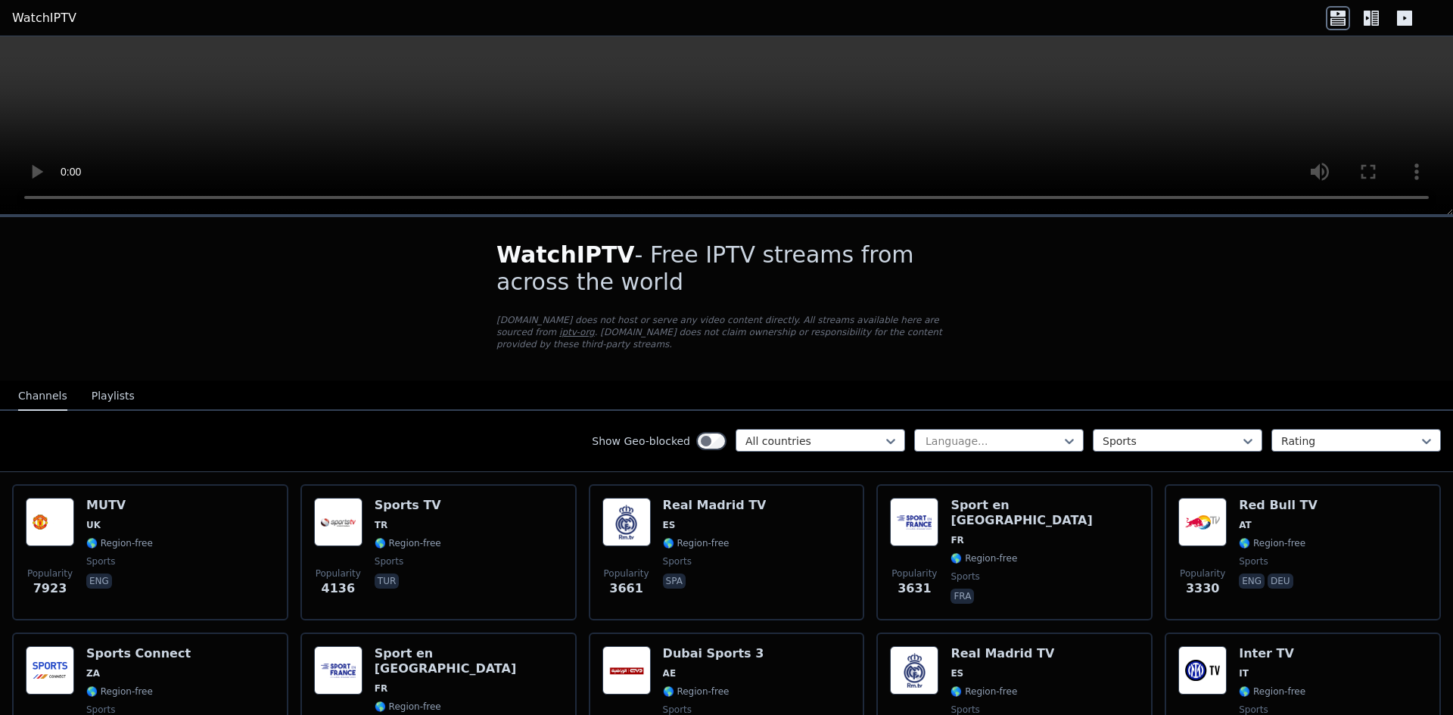
click at [101, 382] on button "Playlists" at bounding box center [113, 396] width 43 height 29
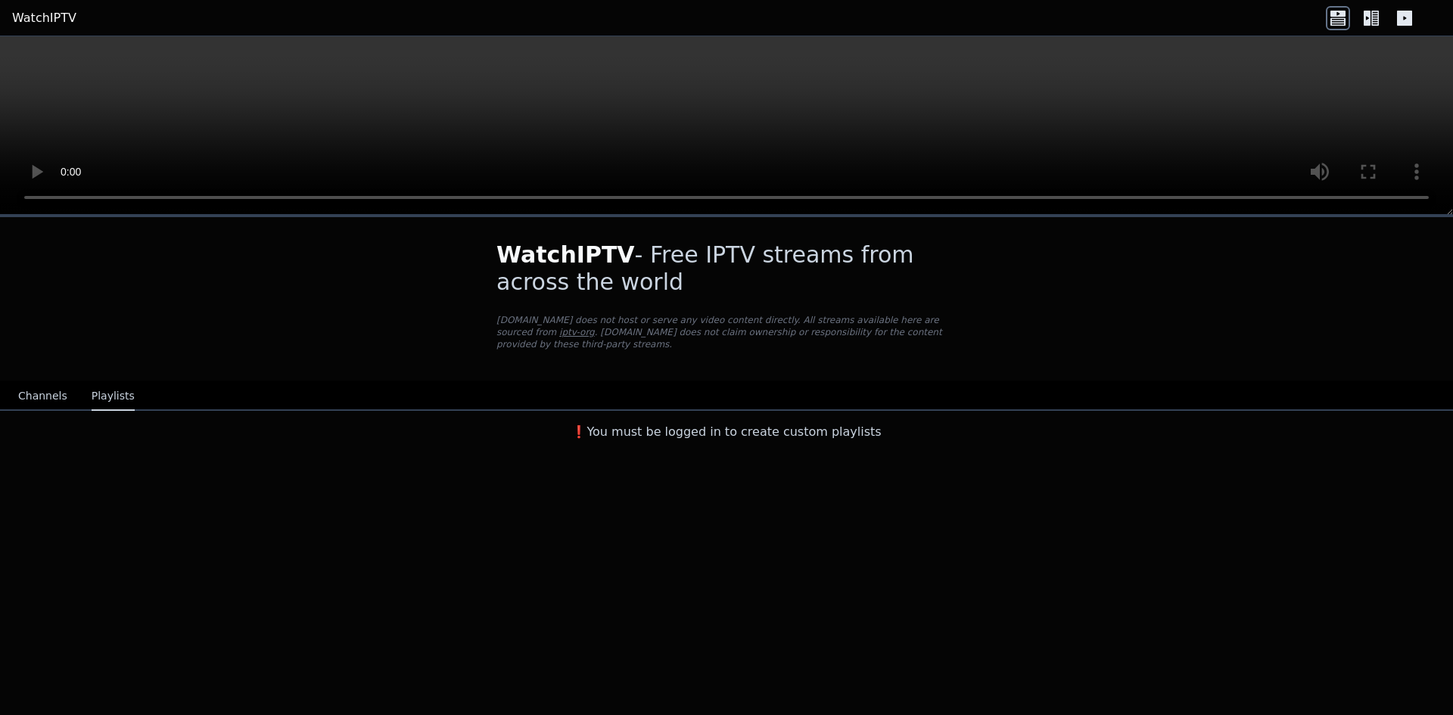
click at [48, 382] on button "Channels" at bounding box center [42, 396] width 49 height 29
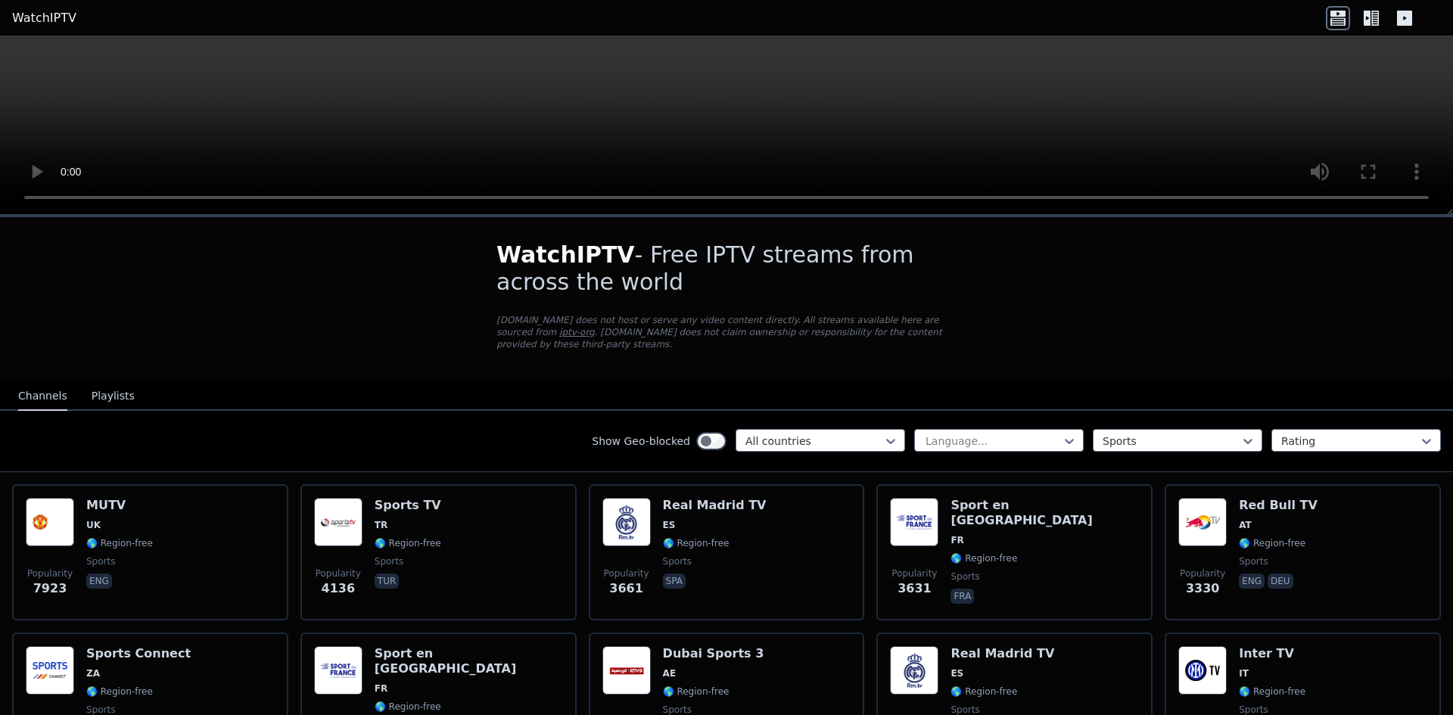
click at [100, 383] on button "Playlists" at bounding box center [113, 396] width 43 height 29
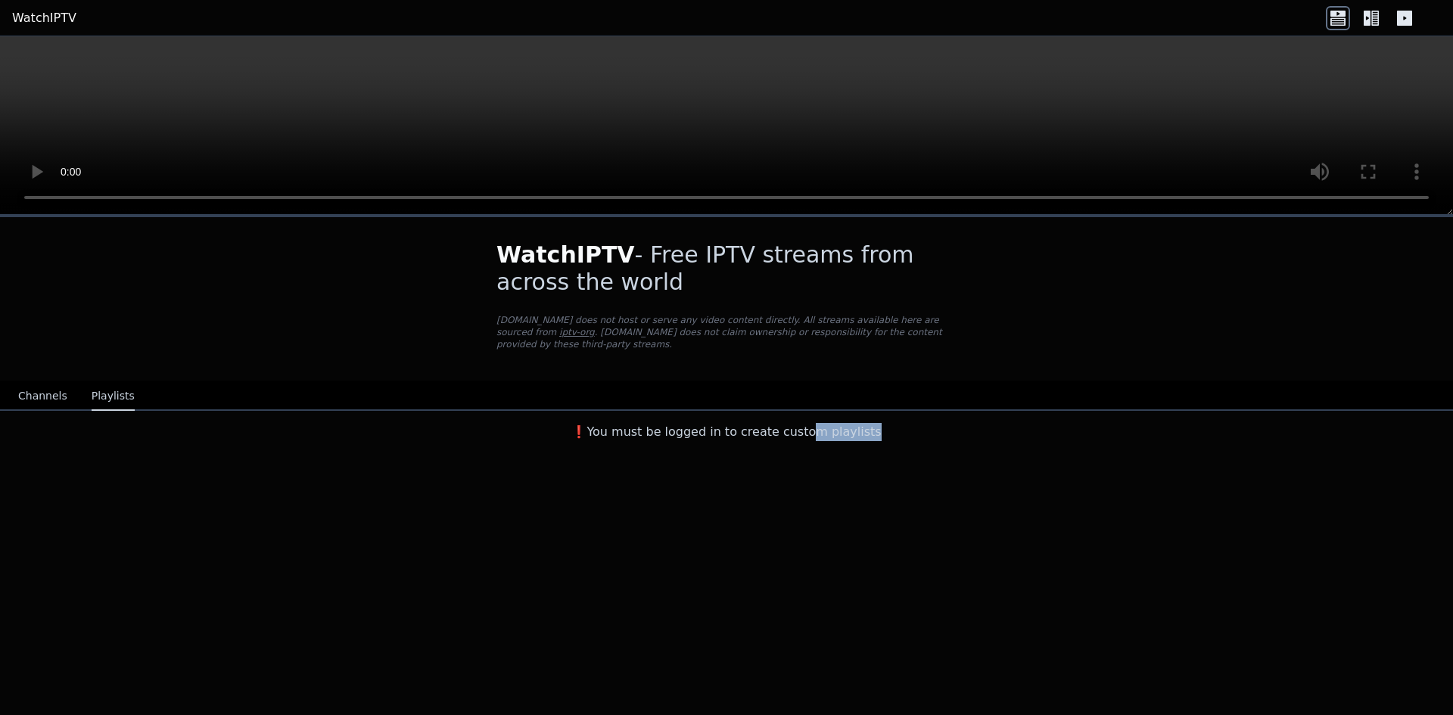
drag, startPoint x: 816, startPoint y: 427, endPoint x: 892, endPoint y: 422, distance: 75.9
click at [881, 423] on h3 "❗️You must be logged in to create custom playlists" at bounding box center [726, 432] width 509 height 18
click at [490, 423] on h3 "❗️You must be logged in to create custom playlists" at bounding box center [726, 432] width 509 height 18
click at [61, 382] on div "Channels Playlists" at bounding box center [76, 396] width 141 height 29
click at [61, 382] on button "Channels" at bounding box center [42, 396] width 49 height 29
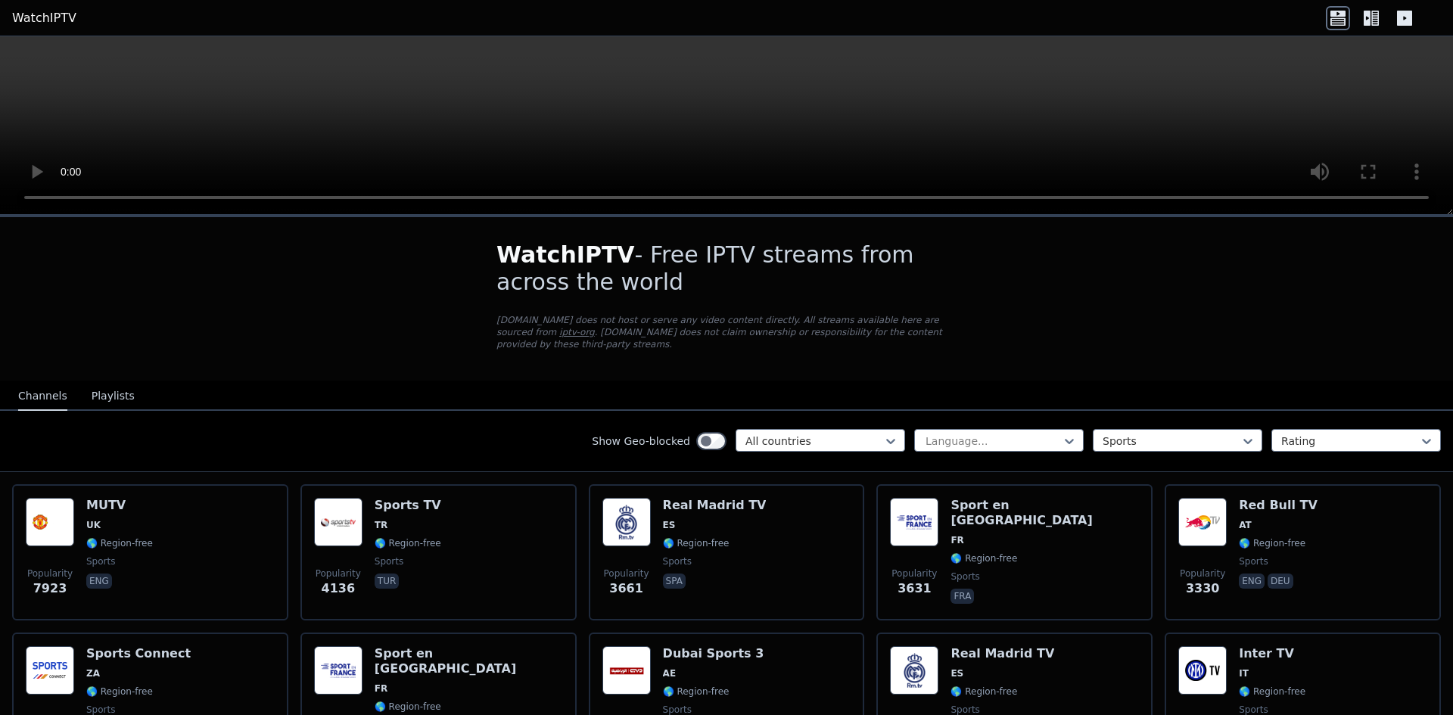
click at [1065, 198] on video at bounding box center [726, 125] width 1453 height 179
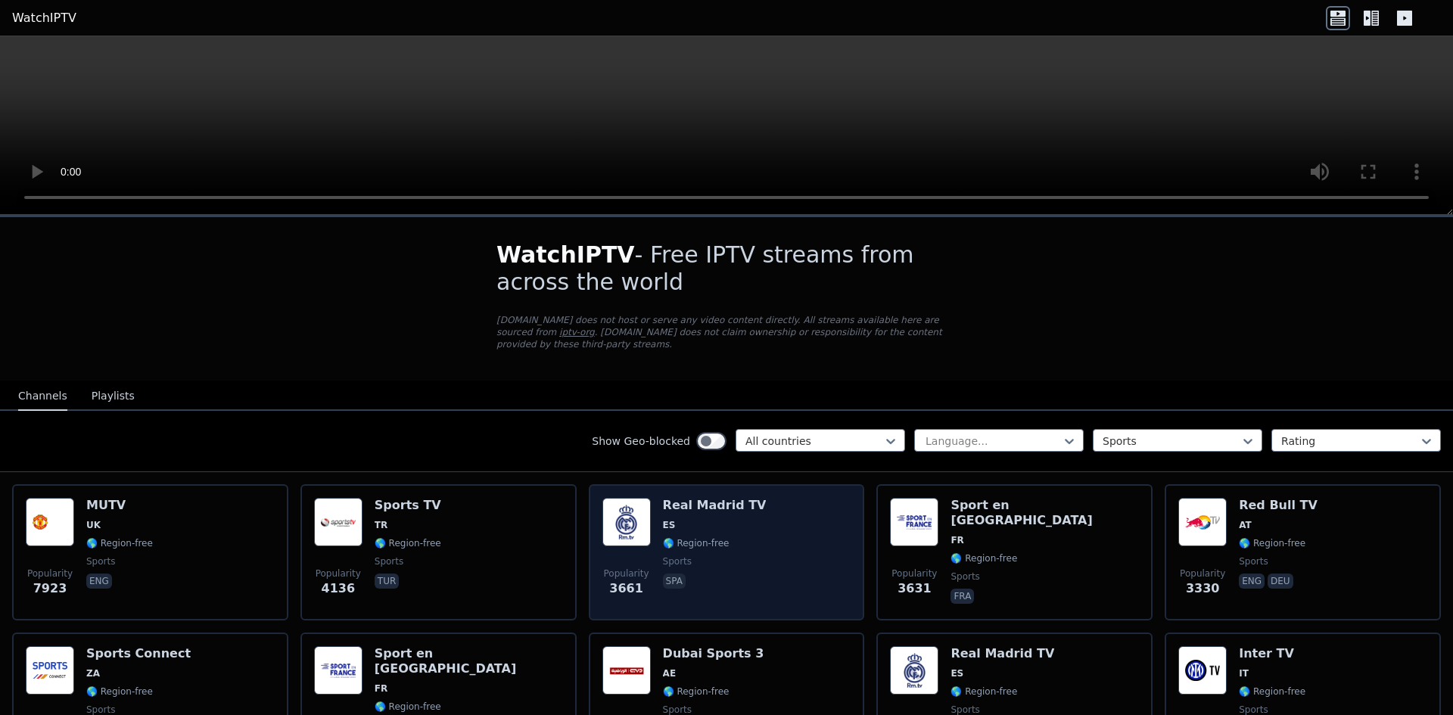
click at [779, 554] on div "Popularity 3661 Real Madrid TV ES 🌎 Region-free sports spa" at bounding box center [726, 552] width 249 height 109
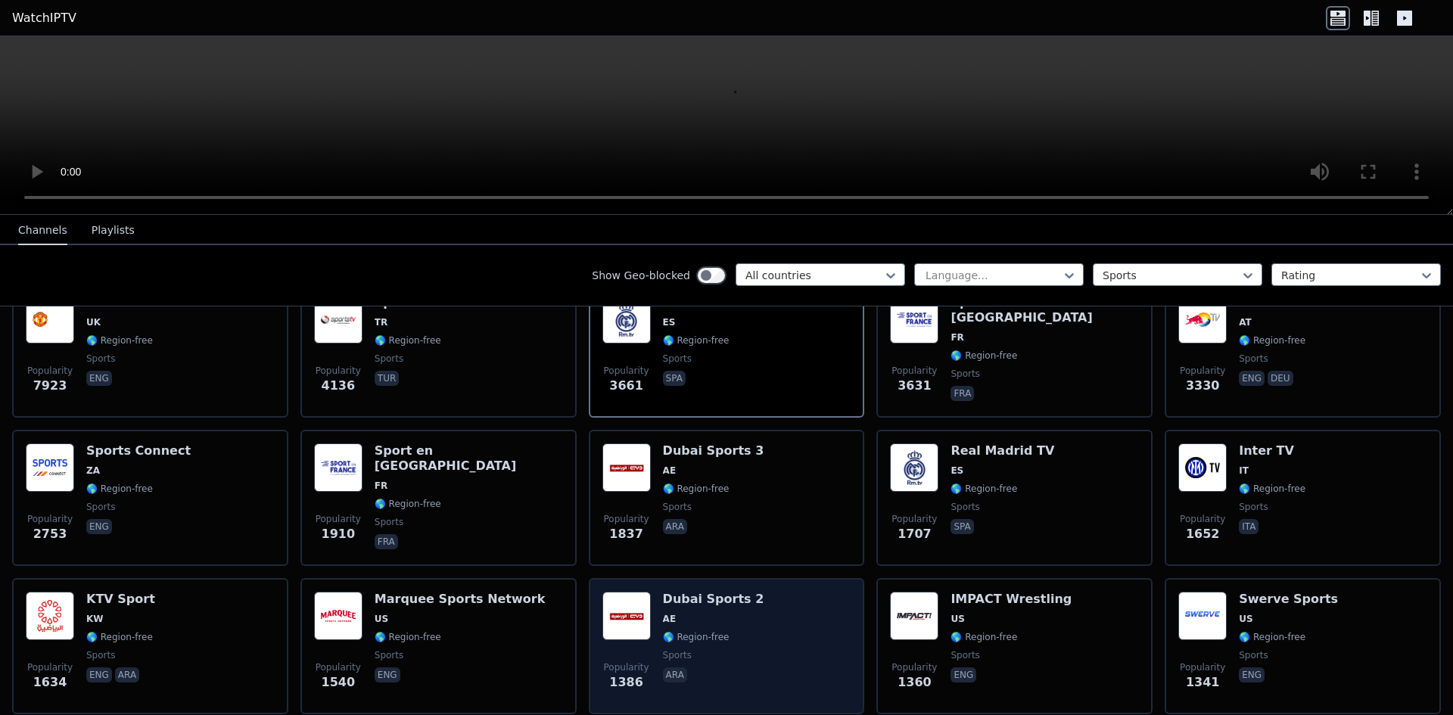
scroll to position [76, 0]
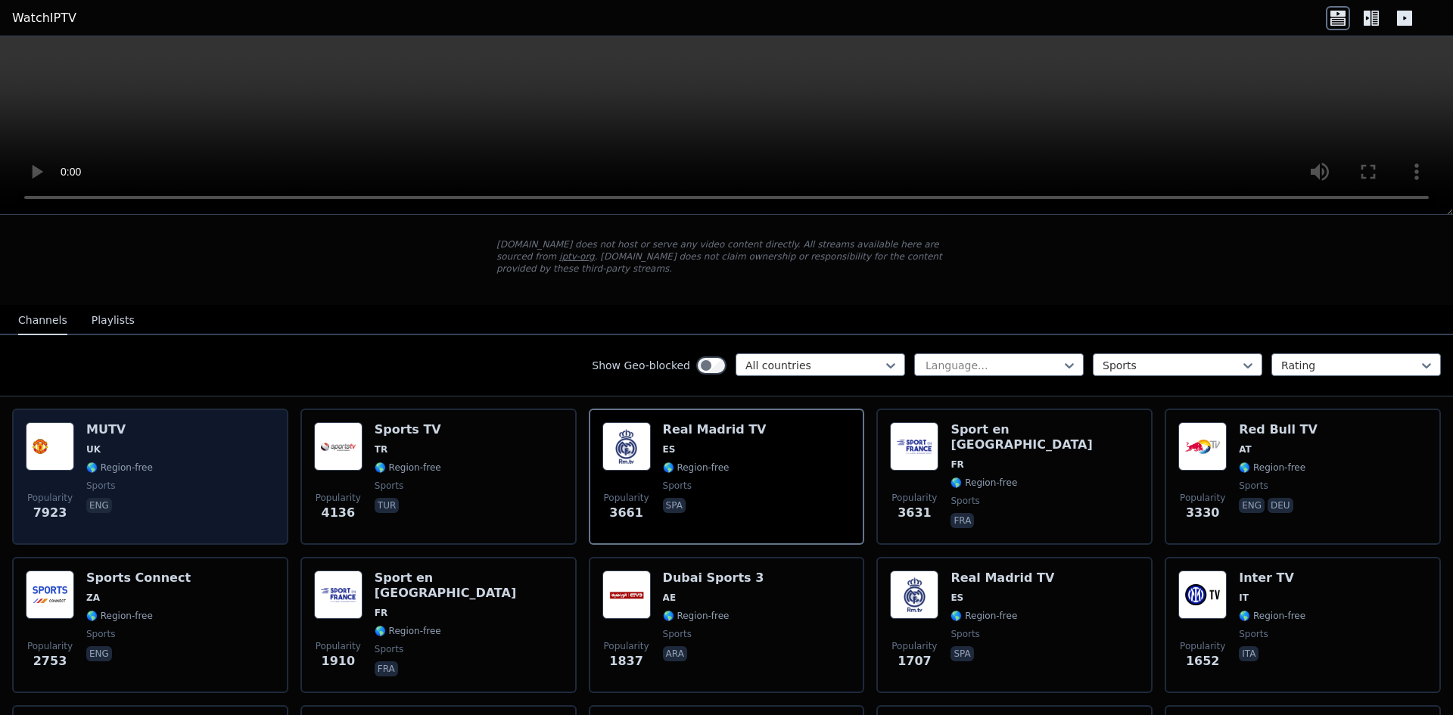
click at [251, 471] on div "Popularity 7923 MUTV [GEOGRAPHIC_DATA] 🌎 Region-free sports eng" at bounding box center [150, 476] width 249 height 109
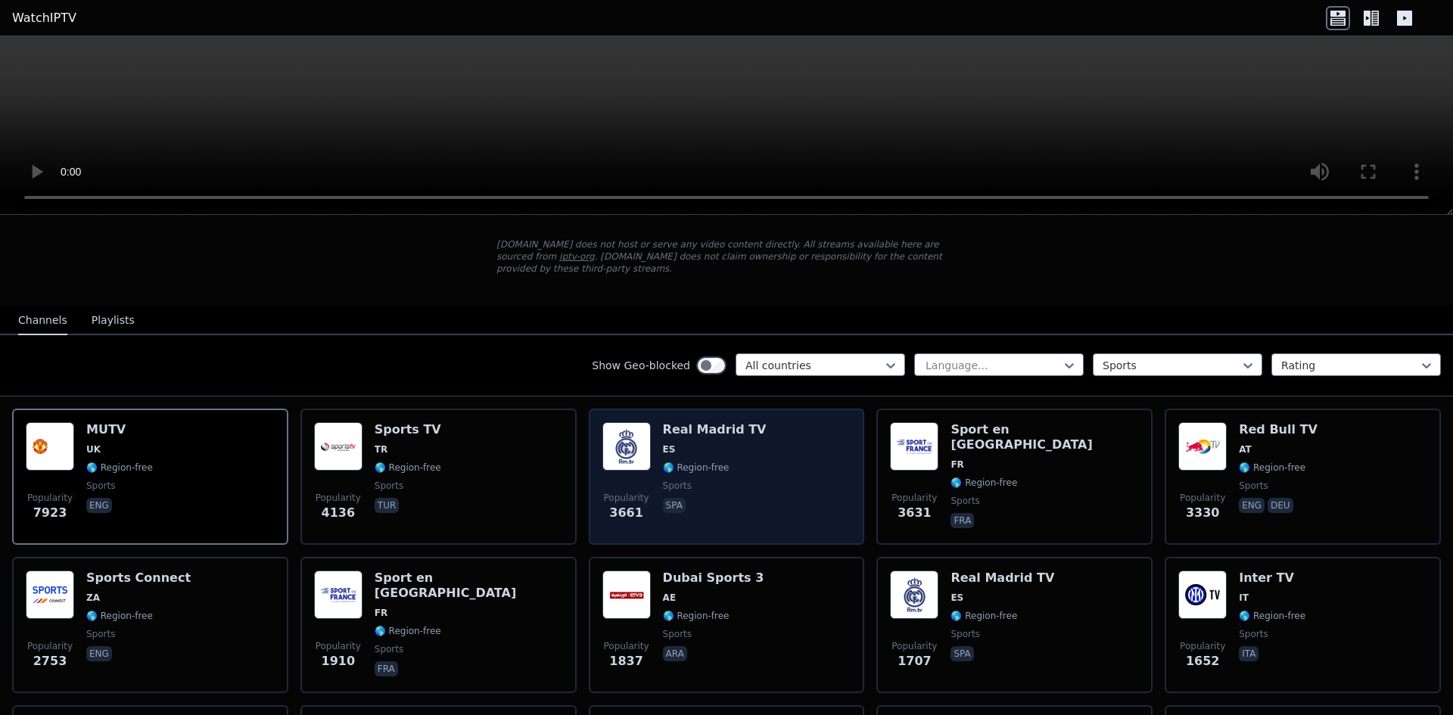
click at [762, 490] on div "Popularity 3661 Real Madrid TV ES 🌎 Region-free sports spa" at bounding box center [726, 476] width 249 height 109
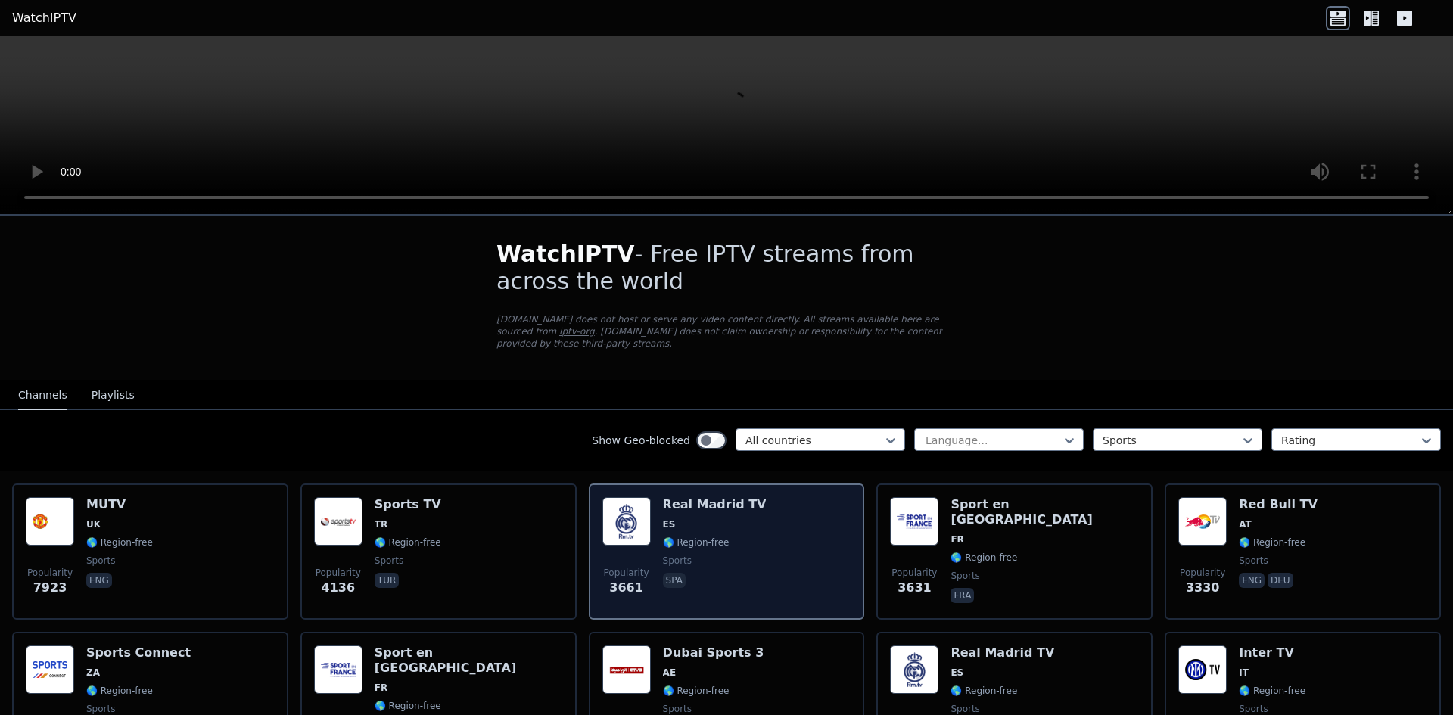
scroll to position [0, 0]
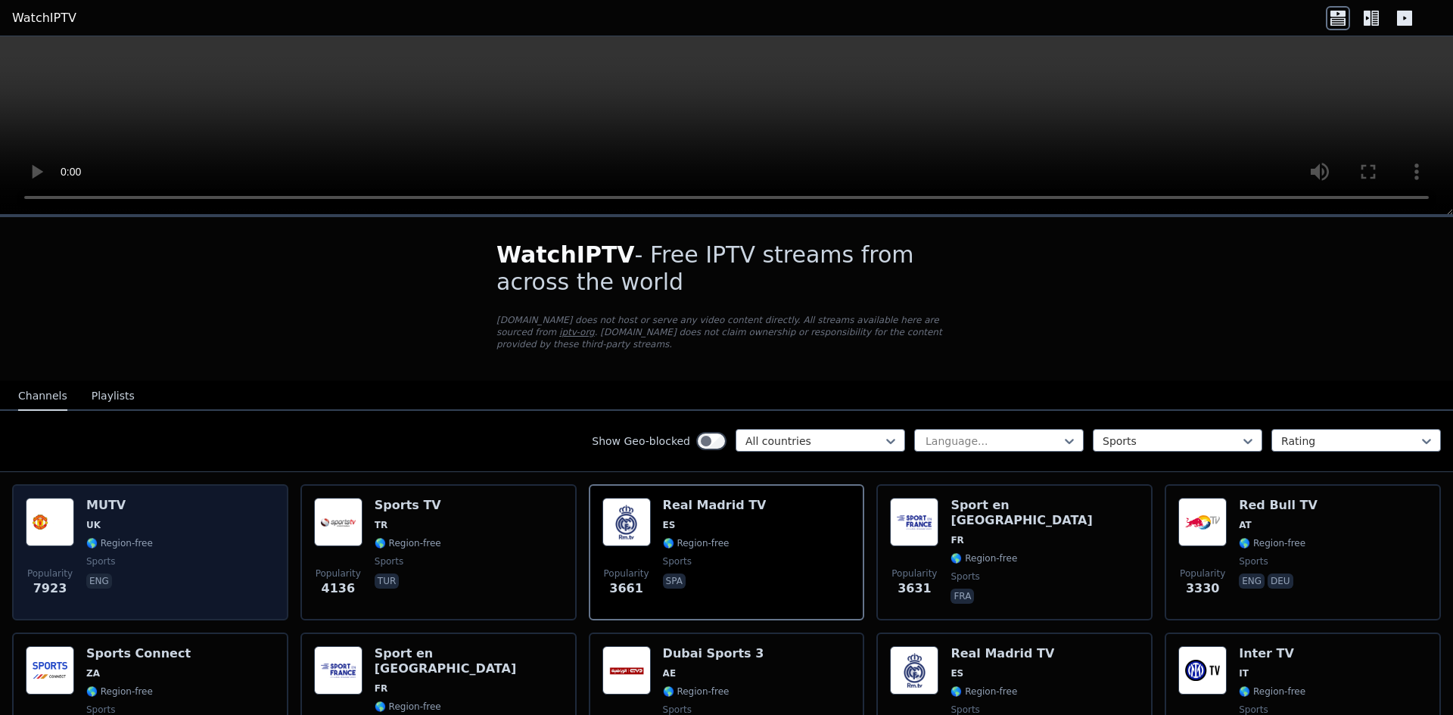
click at [120, 555] on span "sports" at bounding box center [119, 561] width 67 height 12
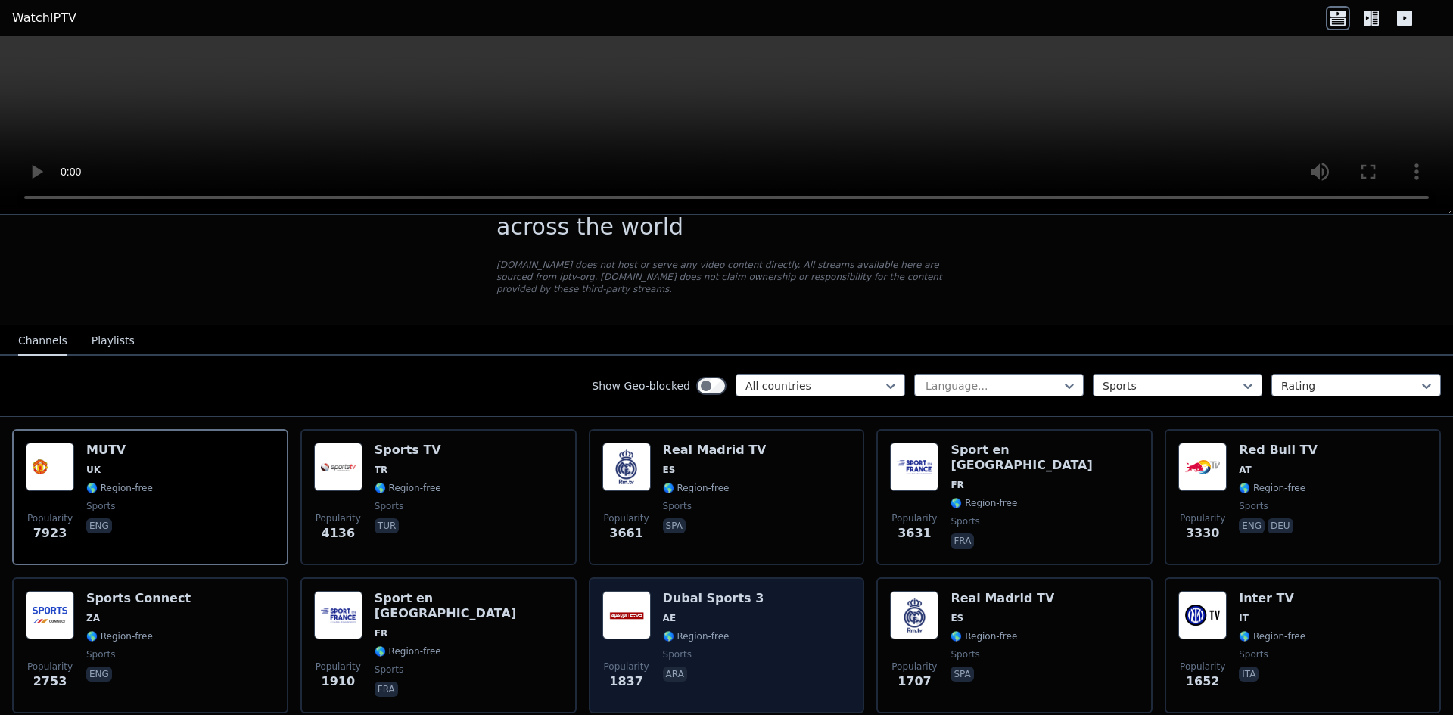
scroll to position [227, 0]
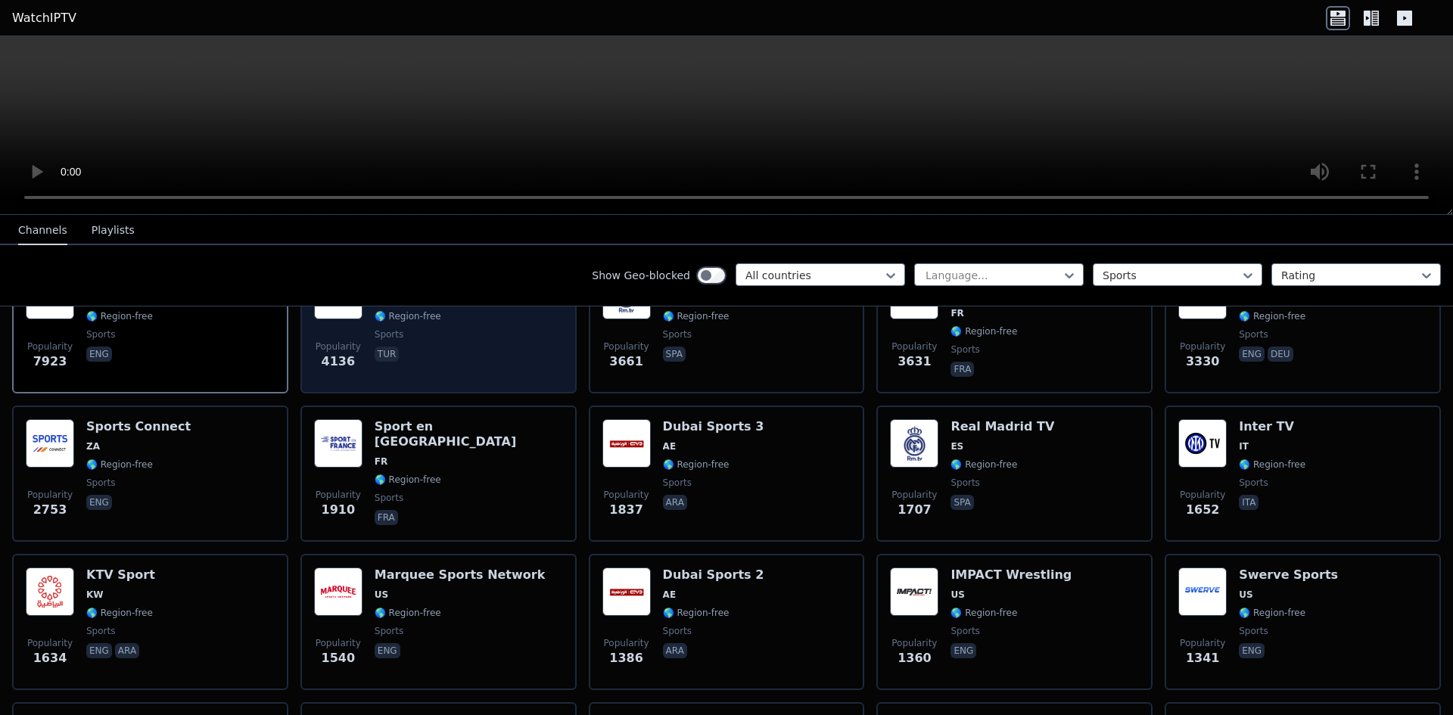
click at [507, 359] on div "Popularity 4136 Sports TV TR 🌎 Region-free sports tur" at bounding box center [438, 325] width 249 height 109
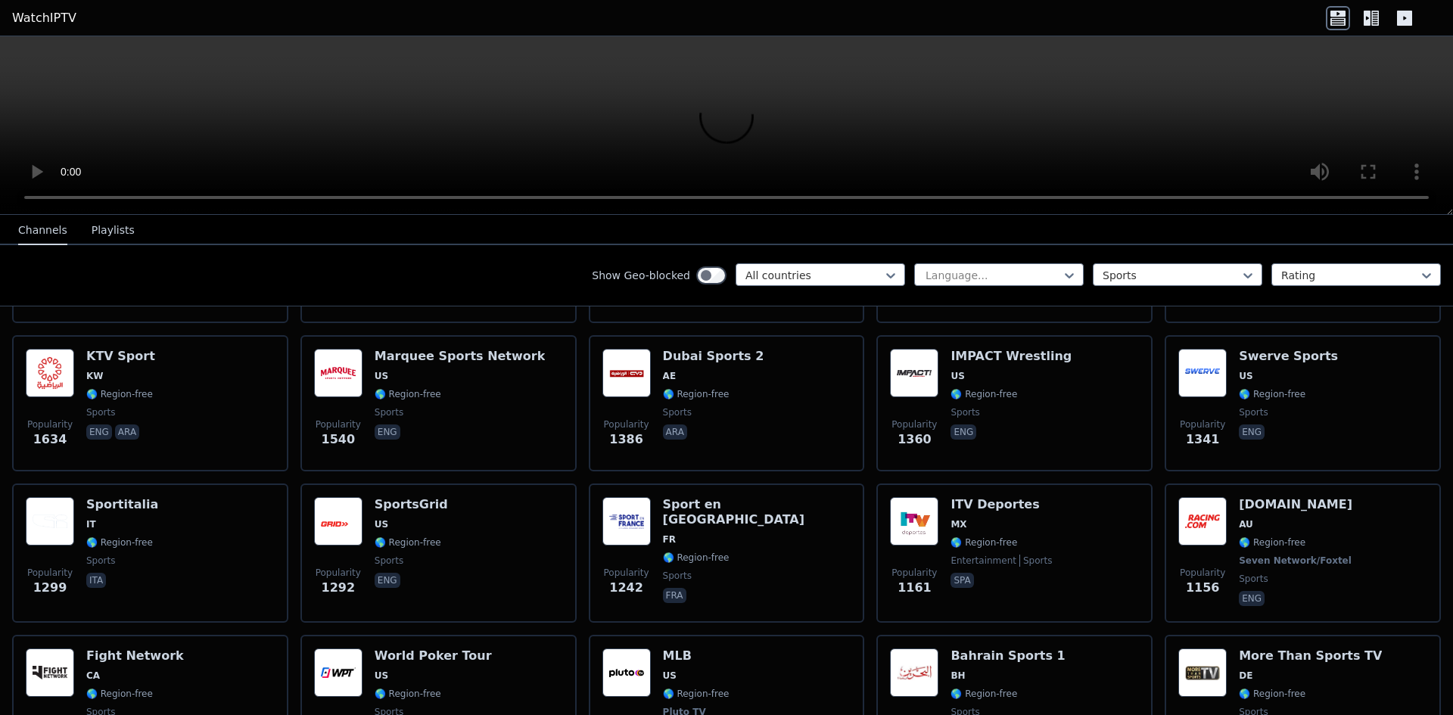
scroll to position [151, 0]
